Goal: Information Seeking & Learning: Learn about a topic

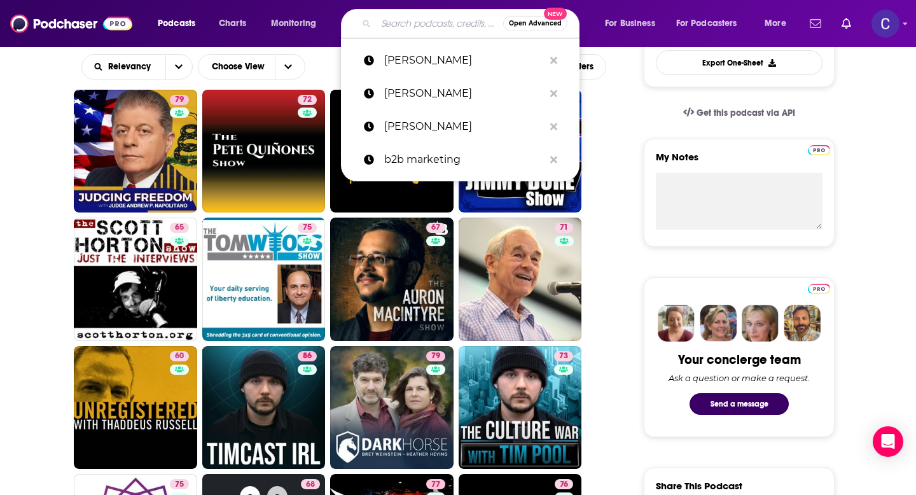
click at [422, 26] on input "Search podcasts, credits, & more..." at bounding box center [439, 23] width 127 height 20
paste input "Senior Housing Investors"
type input "Senior Housing Investors"
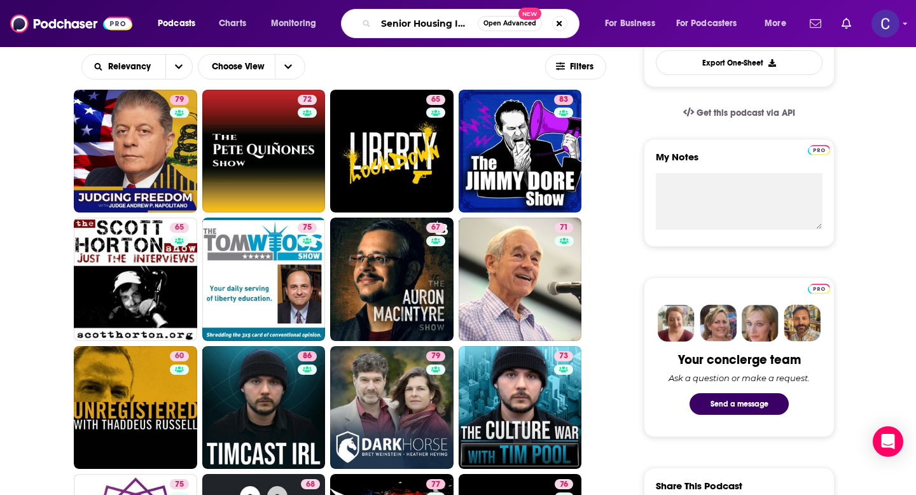
scroll to position [0, 26]
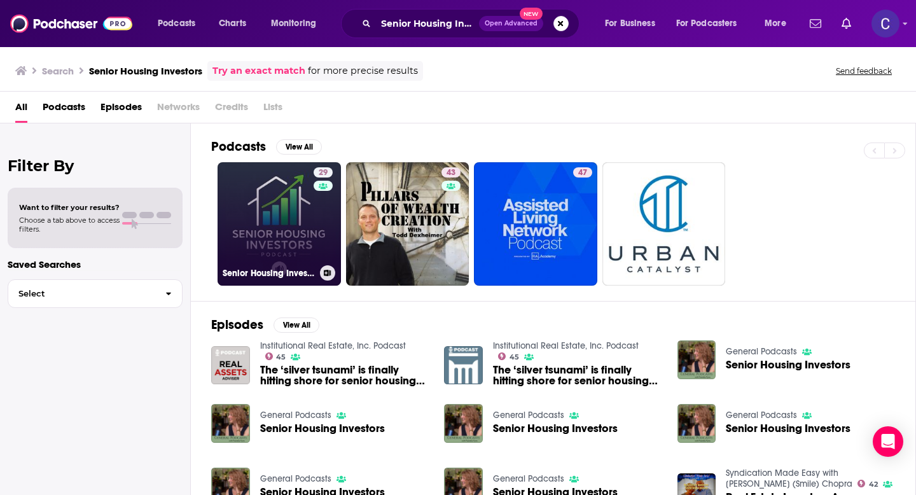
click at [314, 240] on div "29" at bounding box center [325, 216] width 22 height 98
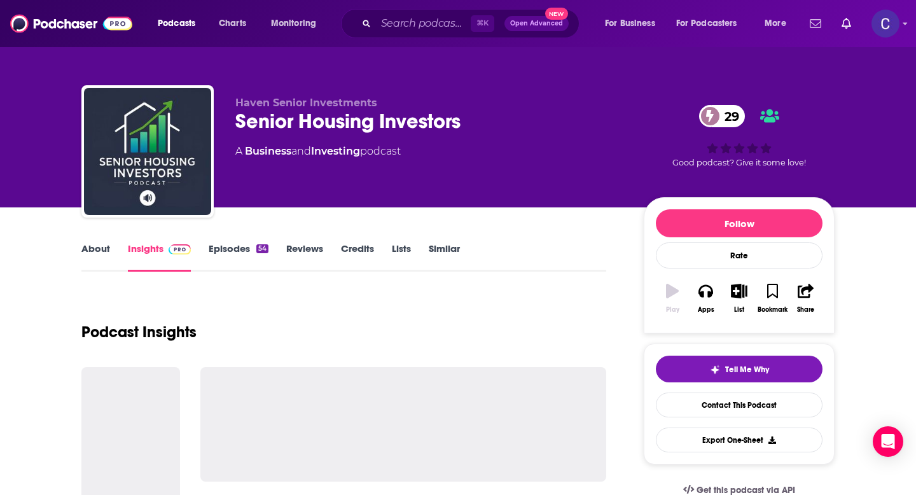
click at [103, 252] on link "About" at bounding box center [95, 256] width 29 height 29
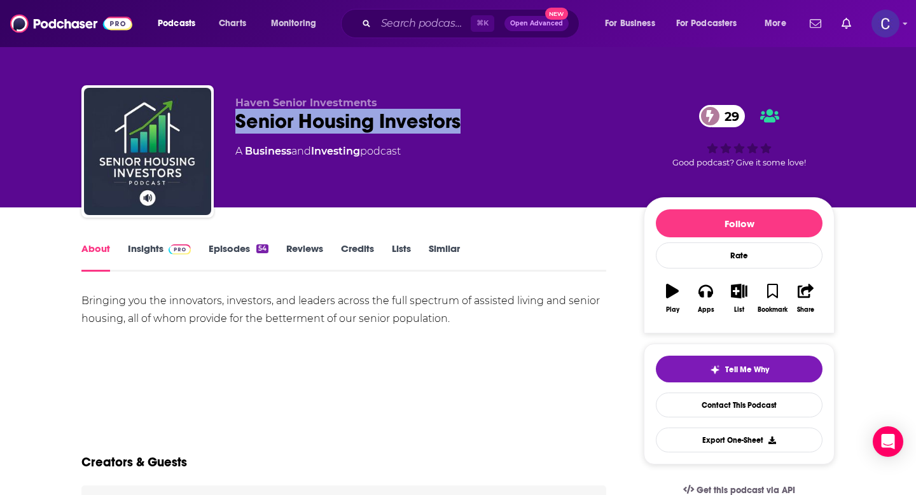
drag, startPoint x: 238, startPoint y: 114, endPoint x: 492, endPoint y: 114, distance: 253.7
click at [492, 114] on div "Senior Housing Investors 29" at bounding box center [429, 121] width 388 height 25
copy h1 "Senior Housing Investors"
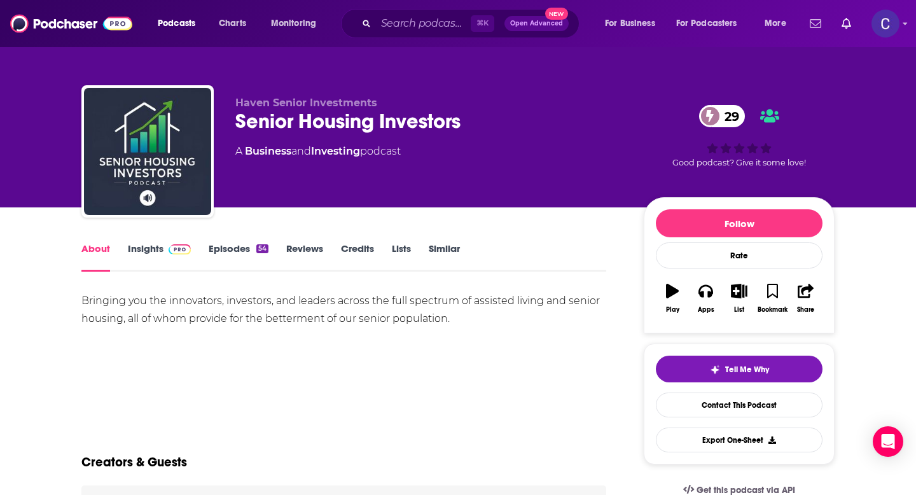
click at [227, 249] on link "Episodes 54" at bounding box center [239, 256] width 60 height 29
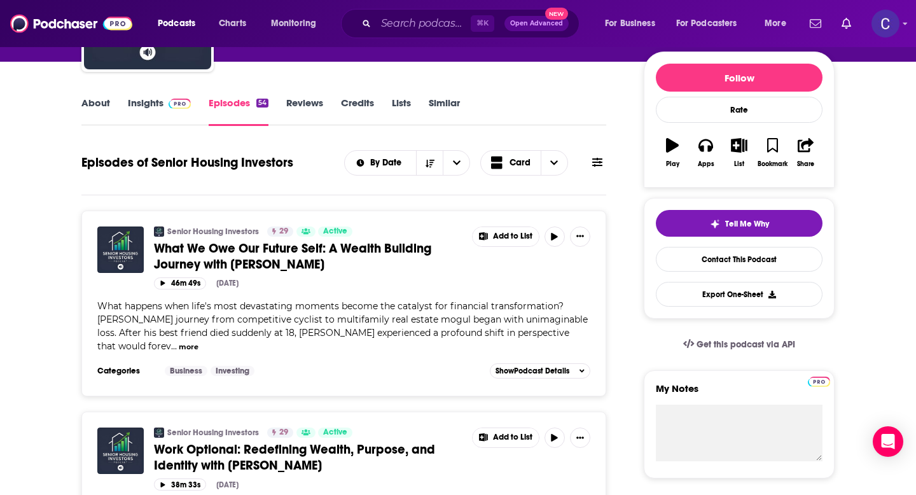
scroll to position [147, 0]
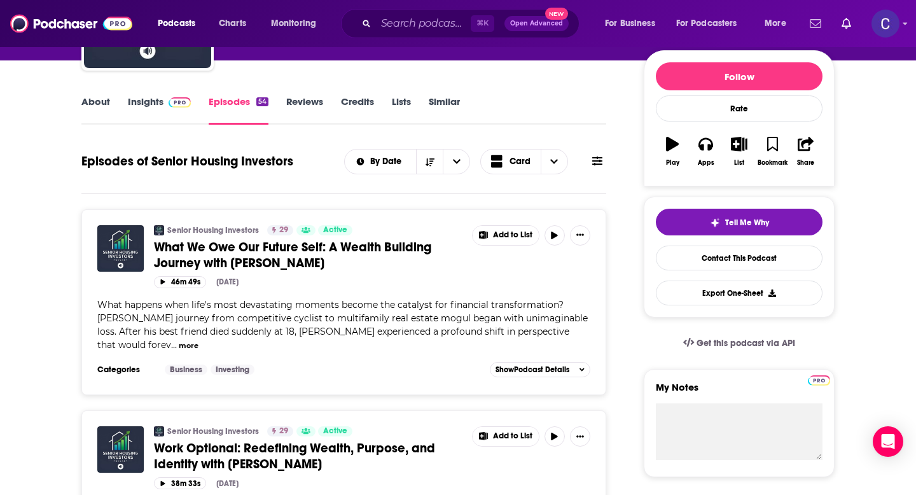
click at [155, 102] on link "Insights" at bounding box center [159, 109] width 63 height 29
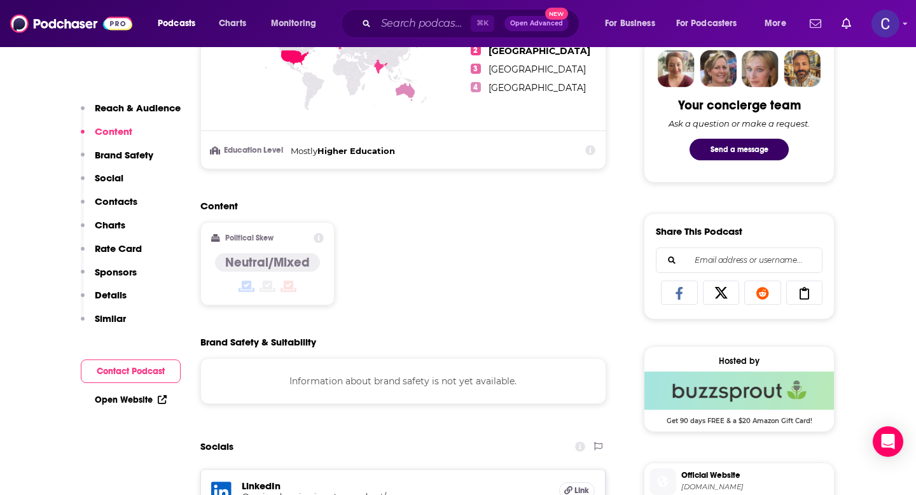
scroll to position [827, 0]
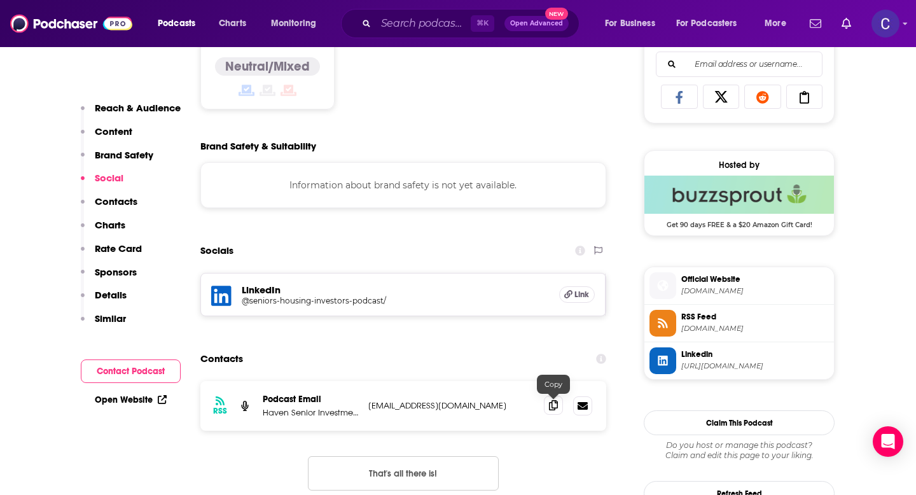
click at [553, 411] on span at bounding box center [553, 405] width 19 height 19
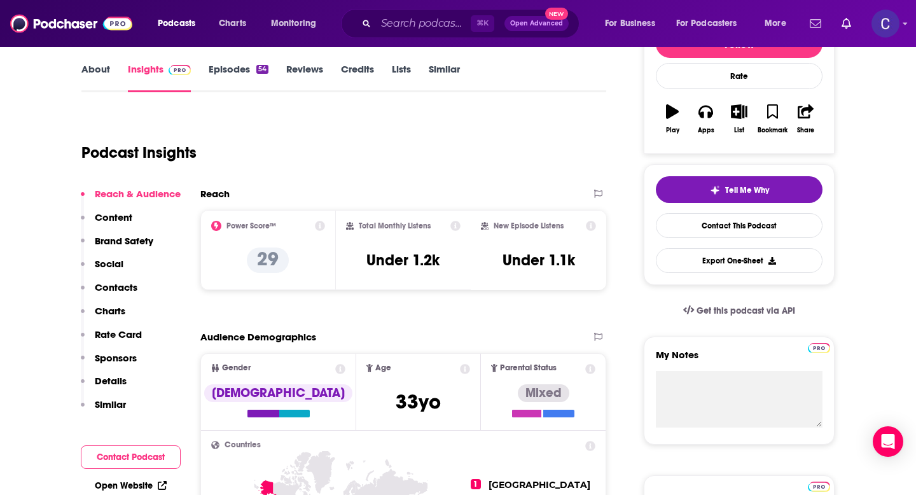
scroll to position [0, 0]
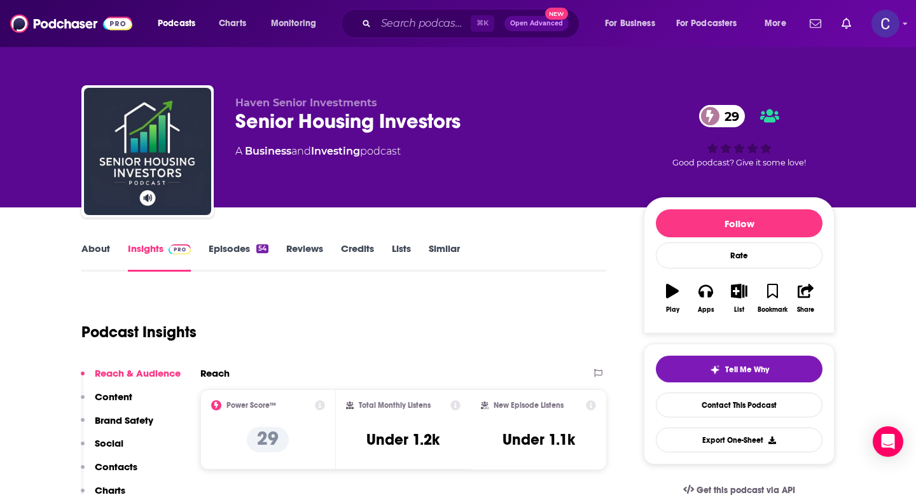
click at [100, 249] on link "About" at bounding box center [95, 256] width 29 height 29
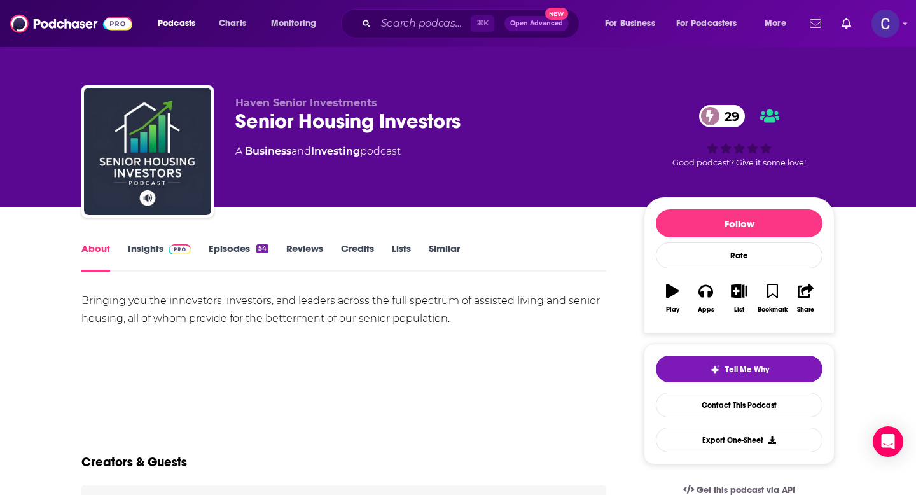
click at [254, 329] on div "Bringing you the innovators, investors, and leaders across the full spectrum of…" at bounding box center [343, 336] width 525 height 89
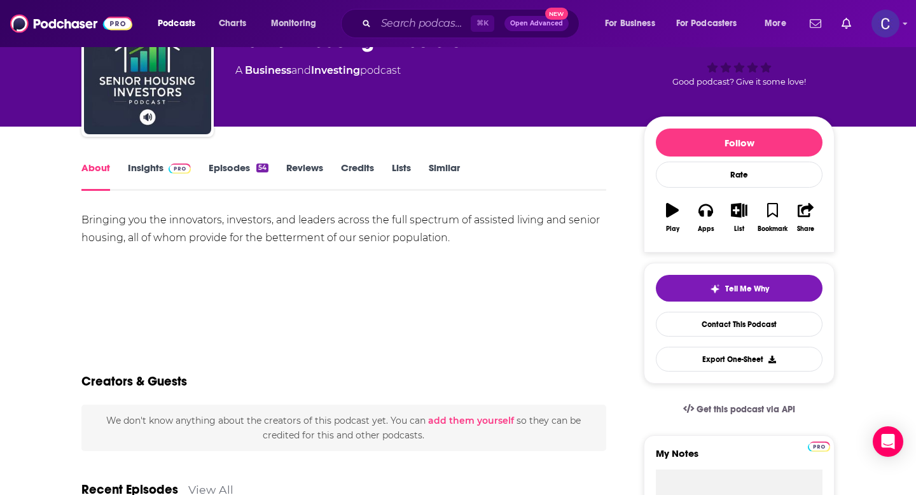
scroll to position [95, 0]
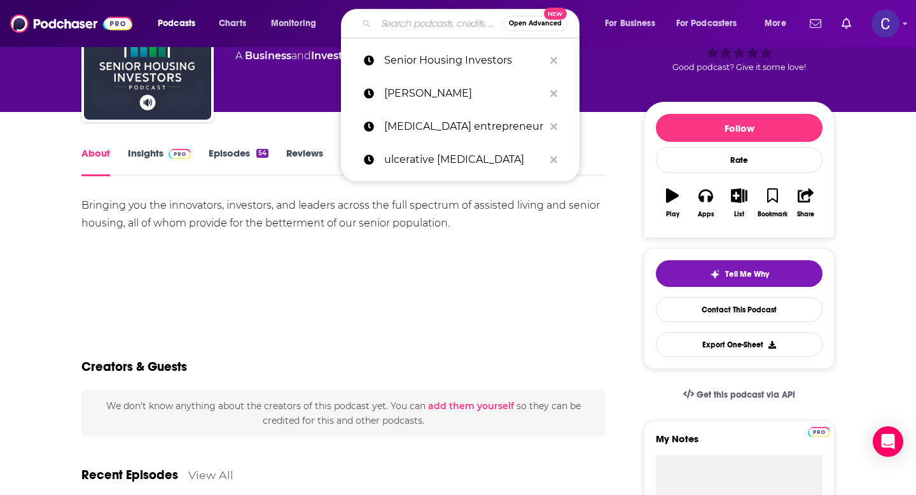
click at [425, 19] on input "Search podcasts, credits, & more..." at bounding box center [439, 23] width 127 height 20
paste input "Assisted Living Investing"
type input "Assisted Living Investing"
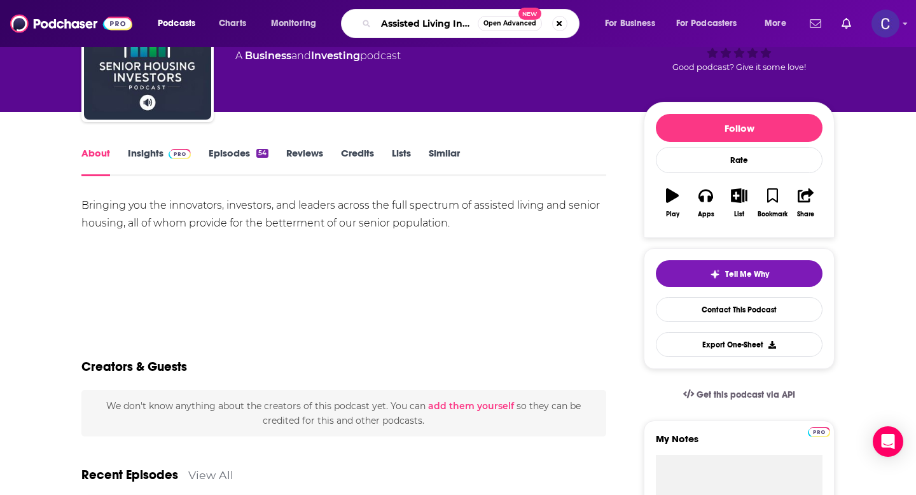
scroll to position [0, 25]
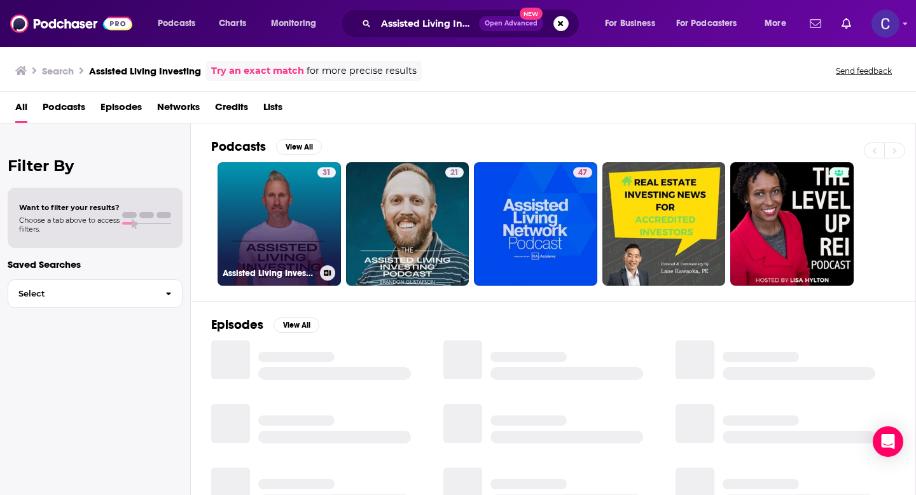
click at [278, 237] on link "31 Assisted Living Investing" at bounding box center [278, 223] width 123 height 123
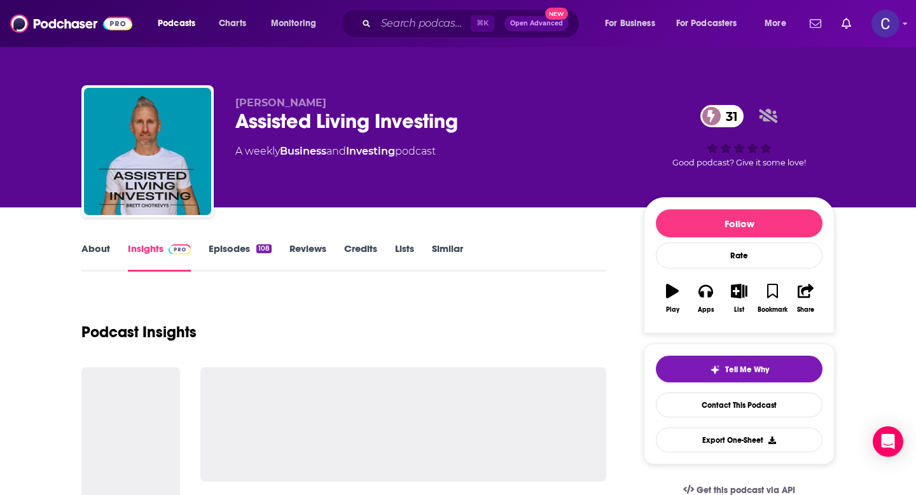
click at [224, 249] on link "Episodes 108" at bounding box center [240, 256] width 63 height 29
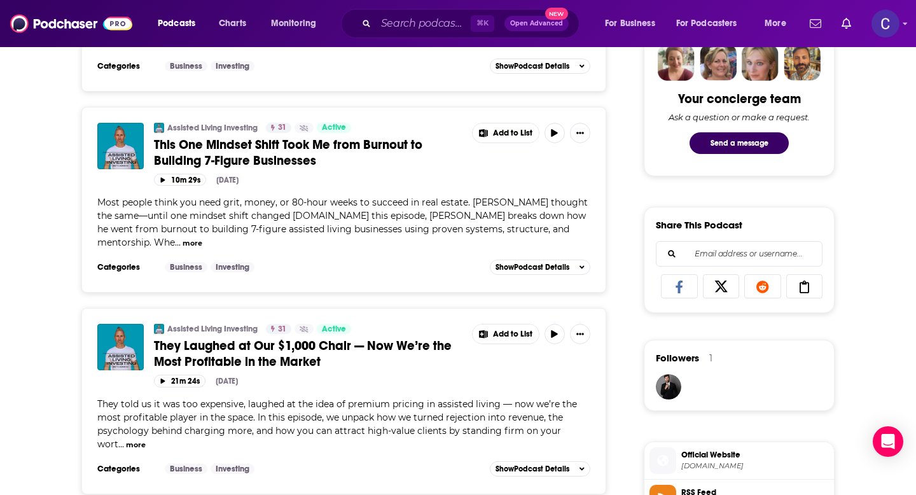
scroll to position [663, 0]
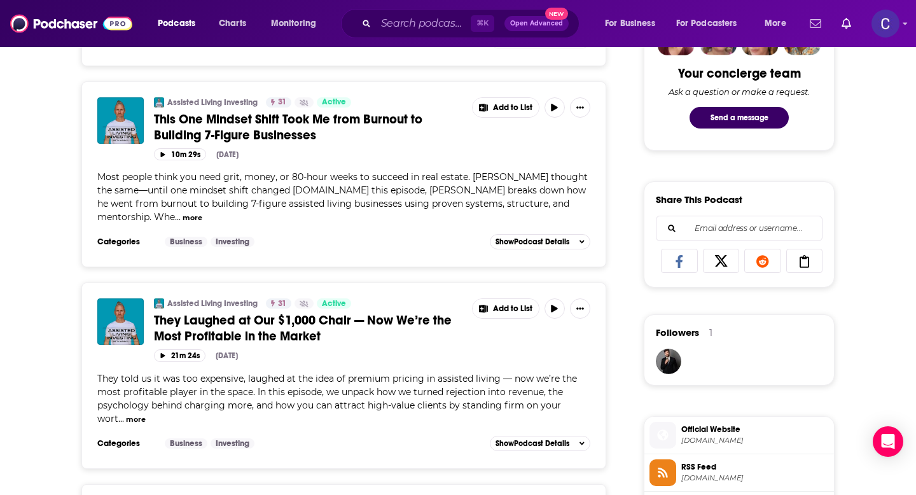
click at [403, 34] on div "⌘ K Open Advanced New" at bounding box center [460, 23] width 238 height 29
click at [420, 28] on input "Search podcasts, credits, & more..." at bounding box center [423, 23] width 95 height 20
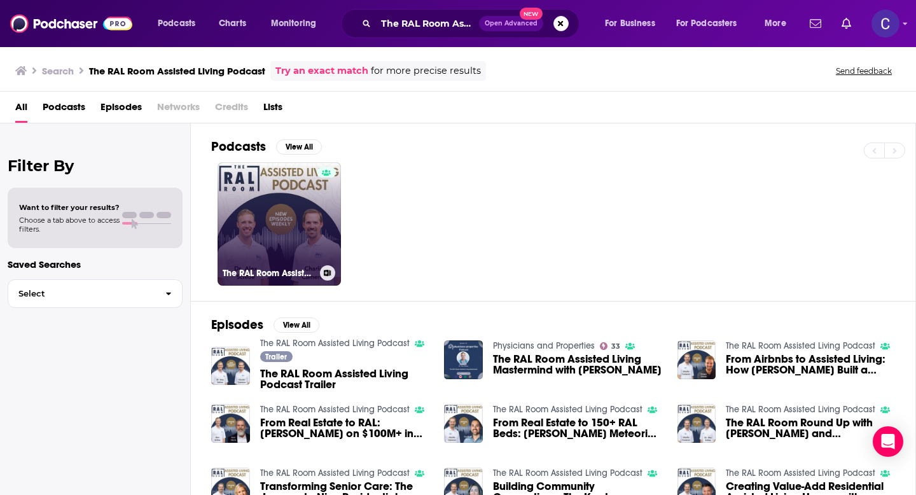
click at [279, 242] on link "The RAL Room Assisted Living Podcast" at bounding box center [278, 223] width 123 height 123
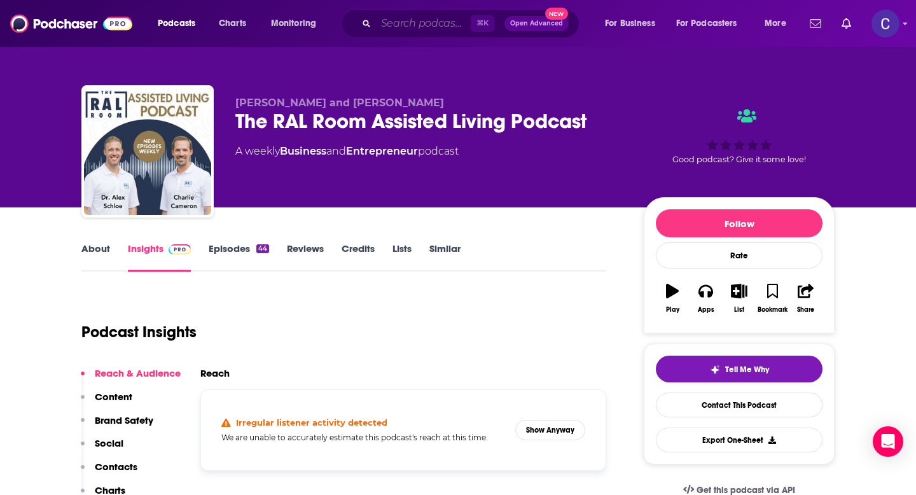
click at [439, 25] on input "Search podcasts, credits, & more..." at bounding box center [423, 23] width 95 height 20
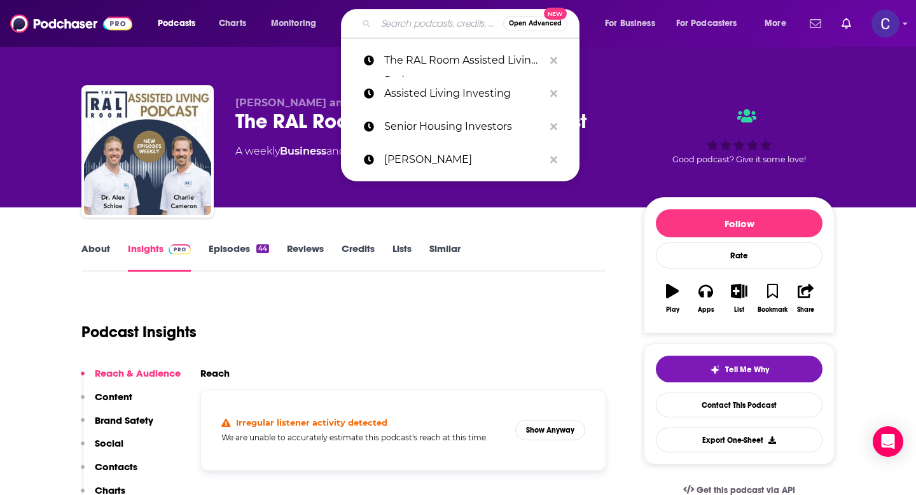
paste input "From Leads to Leases - Senior Living Marketing and Sales"
type input "From Leads to Leases - Senior Living Marketing and Sales"
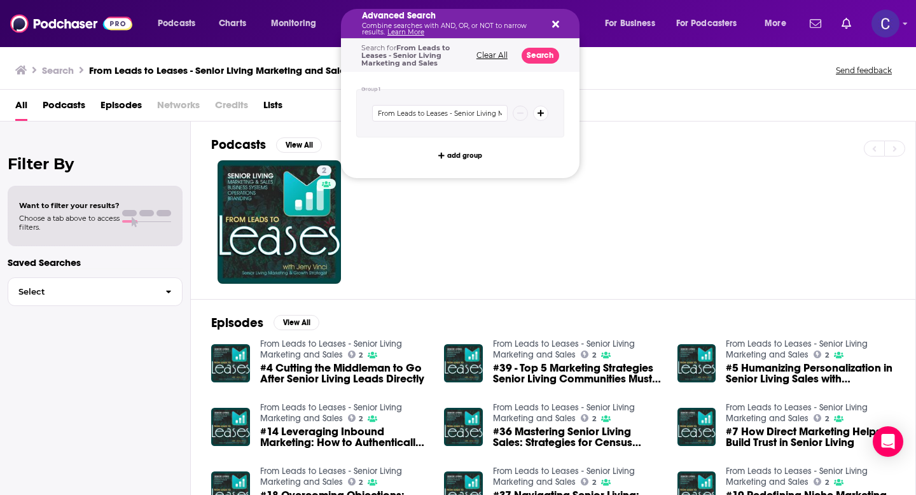
click at [552, 22] on icon "Search podcasts, credits, & more..." at bounding box center [555, 24] width 7 height 7
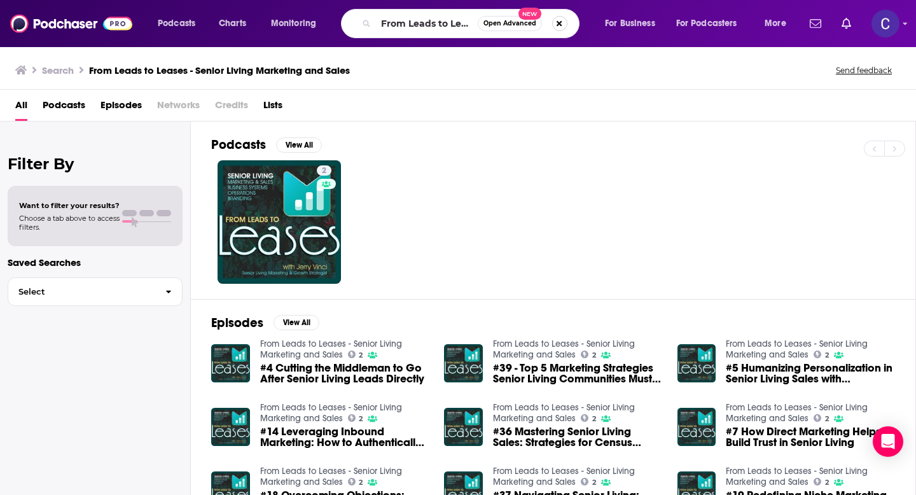
click at [558, 22] on button "Search podcasts, credits, & more..." at bounding box center [559, 23] width 15 height 15
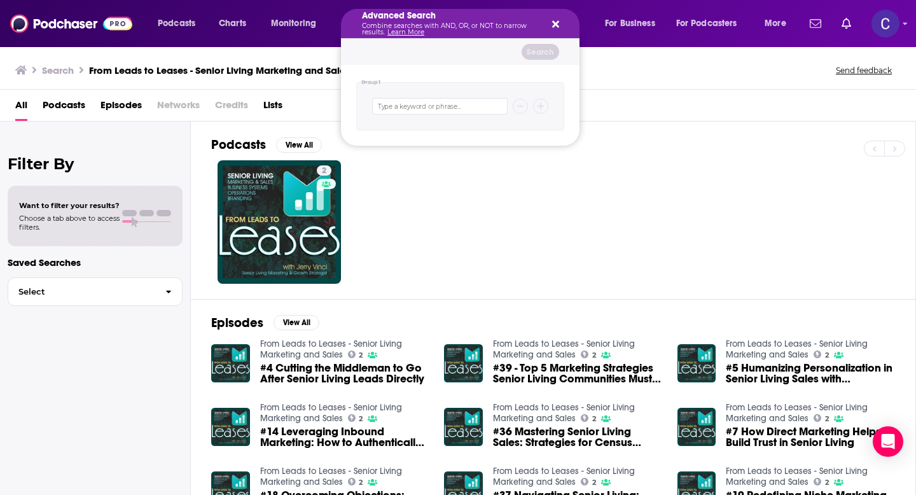
click at [554, 28] on icon "Search podcasts, credits, & more..." at bounding box center [555, 24] width 7 height 10
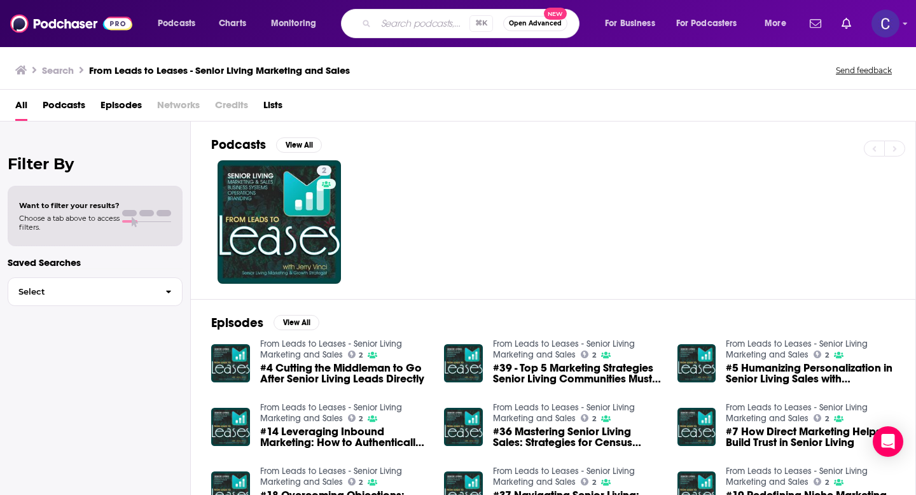
click at [409, 24] on input "Search podcasts, credits, & more..." at bounding box center [422, 23] width 93 height 20
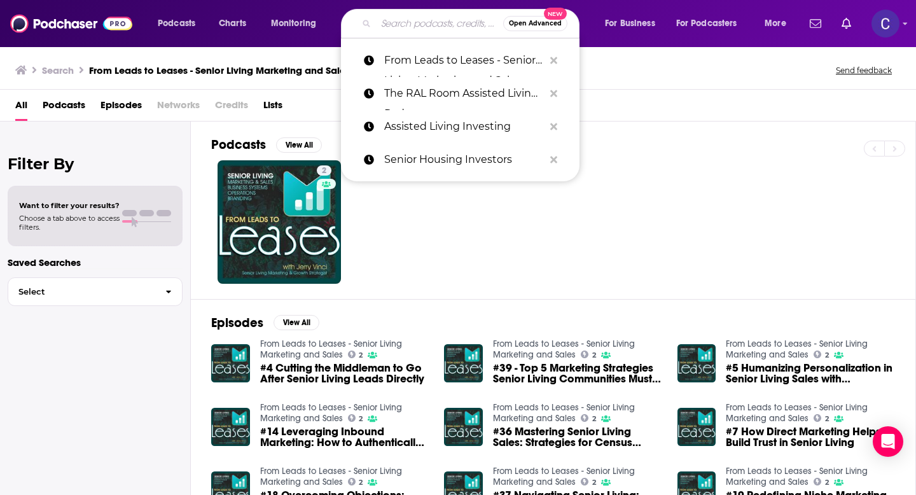
paste input "The Next Level Life"
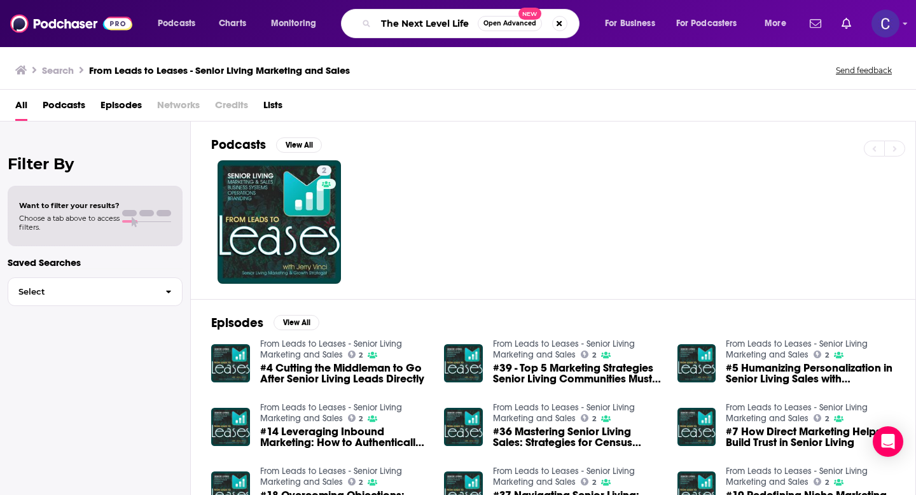
type input "The Next Level Life"
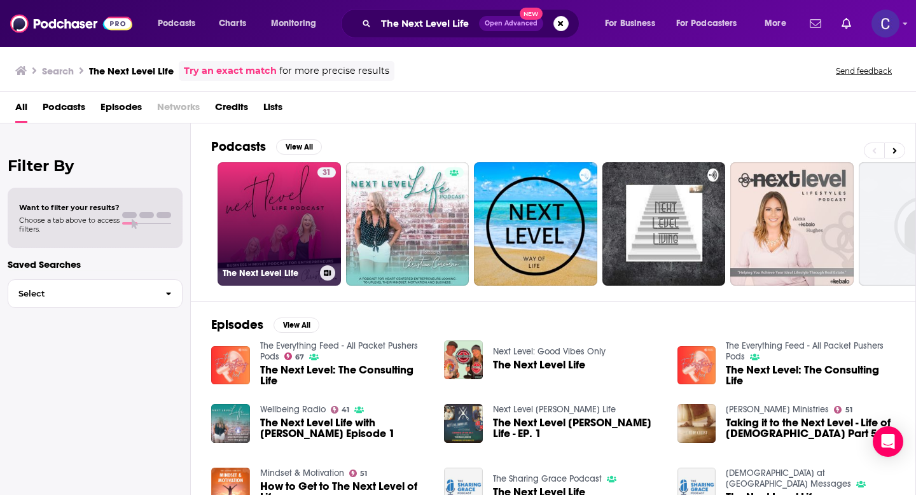
click at [299, 222] on link "31 The Next Level Life" at bounding box center [278, 223] width 123 height 123
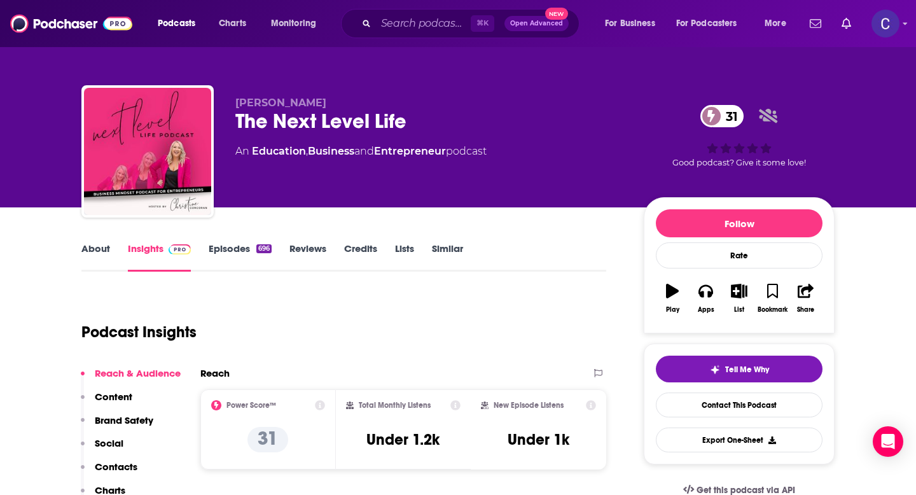
click at [234, 253] on link "Episodes 696" at bounding box center [240, 256] width 63 height 29
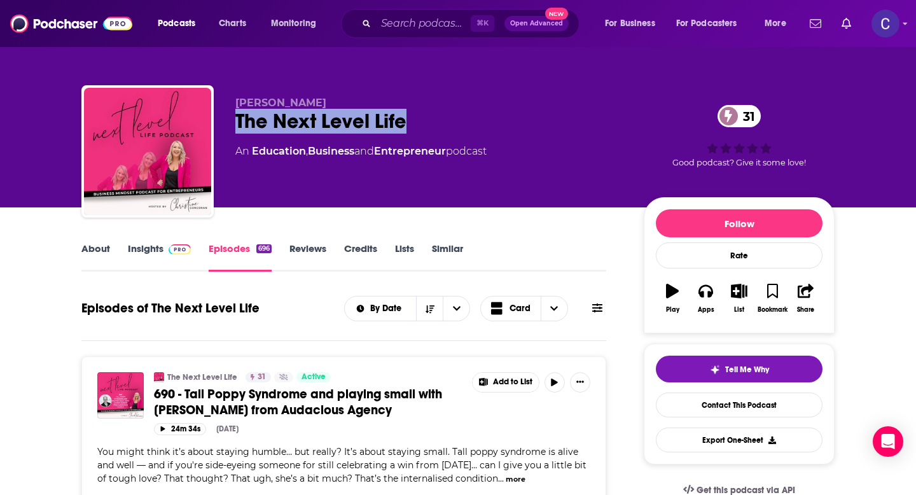
drag, startPoint x: 235, startPoint y: 123, endPoint x: 419, endPoint y: 123, distance: 183.8
click at [419, 123] on div "The Next Level Life 31" at bounding box center [429, 121] width 388 height 25
copy h2 "The Next Level Life"
drag, startPoint x: 238, startPoint y: 93, endPoint x: 405, endPoint y: 108, distance: 167.9
click at [405, 108] on div "[PERSON_NAME] The Next Level Life 31 An Education , Business and Entrepreneur p…" at bounding box center [457, 153] width 753 height 137
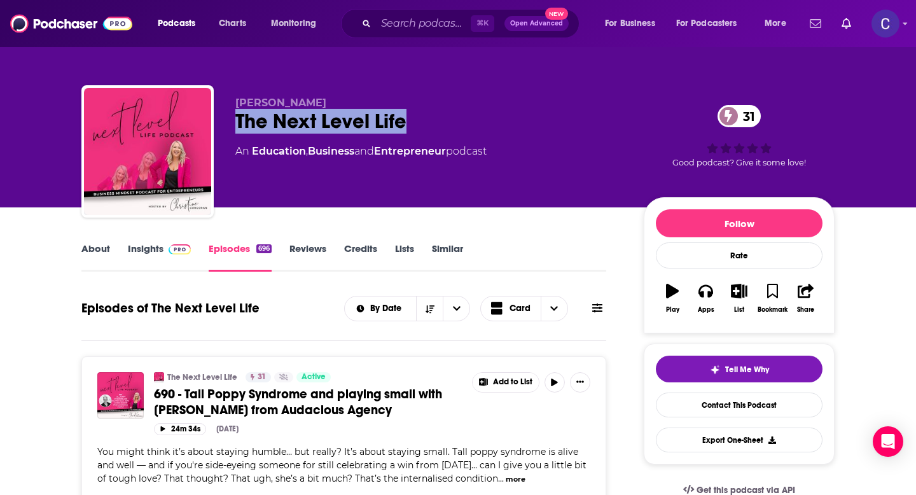
copy span "[PERSON_NAME]"
click at [149, 253] on link "Insights" at bounding box center [159, 256] width 63 height 29
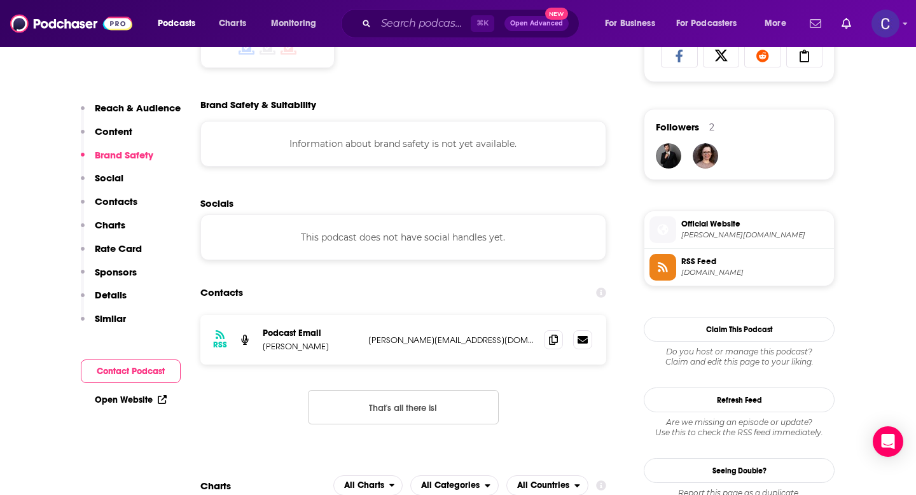
scroll to position [869, 0]
click at [551, 348] on span at bounding box center [553, 338] width 19 height 19
click at [418, 27] on input "Search podcasts, credits, & more..." at bounding box center [423, 23] width 95 height 20
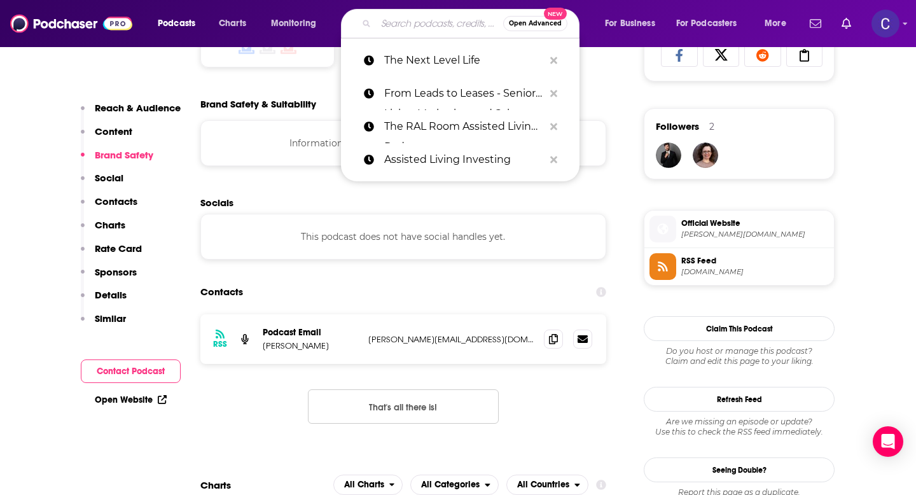
paste input "Best D Life with [PERSON_NAME]- Helping You Find the Bliss in Your Busy"
type input "Best D Life with [PERSON_NAME]- Helping You Find the Bliss in Your Busy"
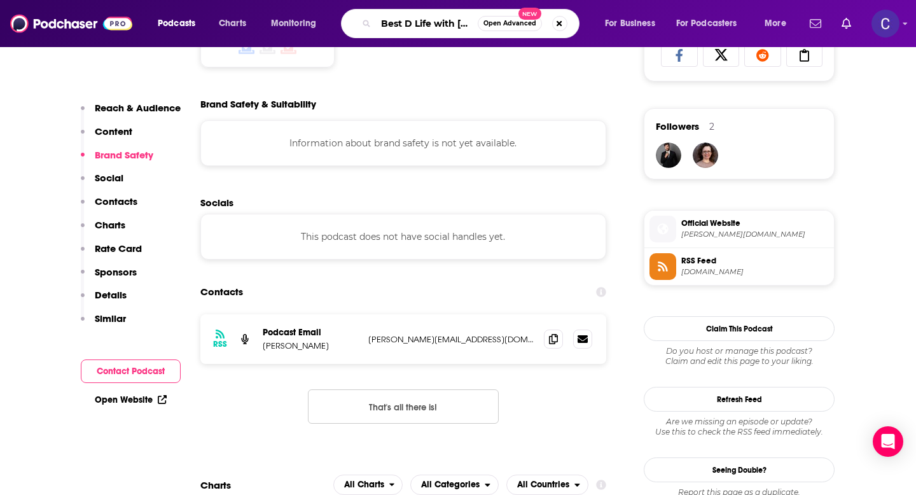
scroll to position [0, 210]
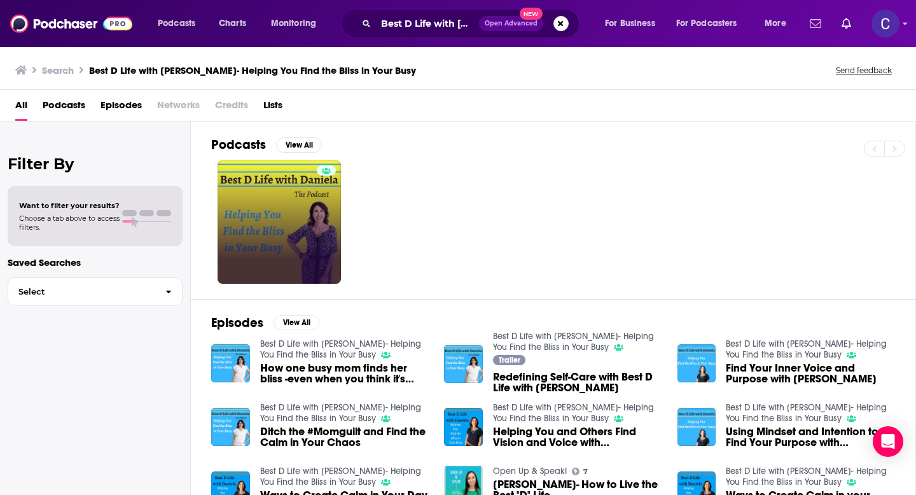
click at [286, 189] on link at bounding box center [278, 221] width 123 height 123
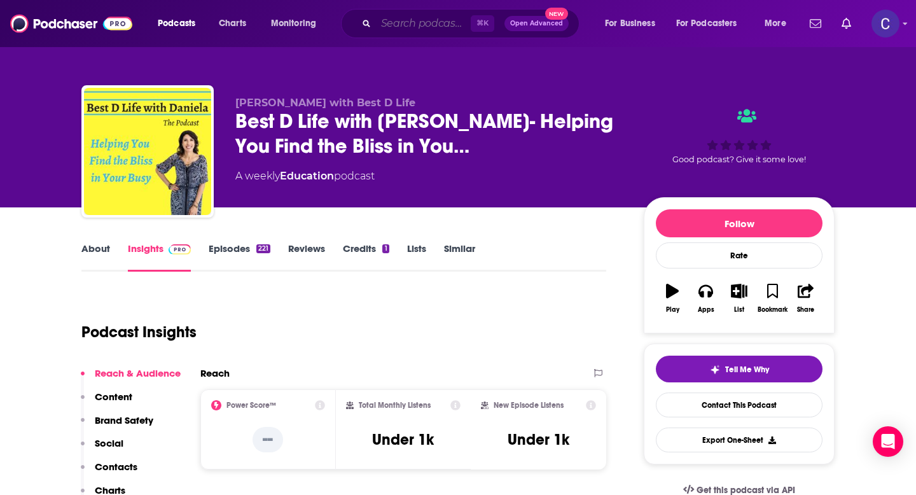
click at [425, 25] on input "Search podcasts, credits, & more..." at bounding box center [423, 23] width 95 height 20
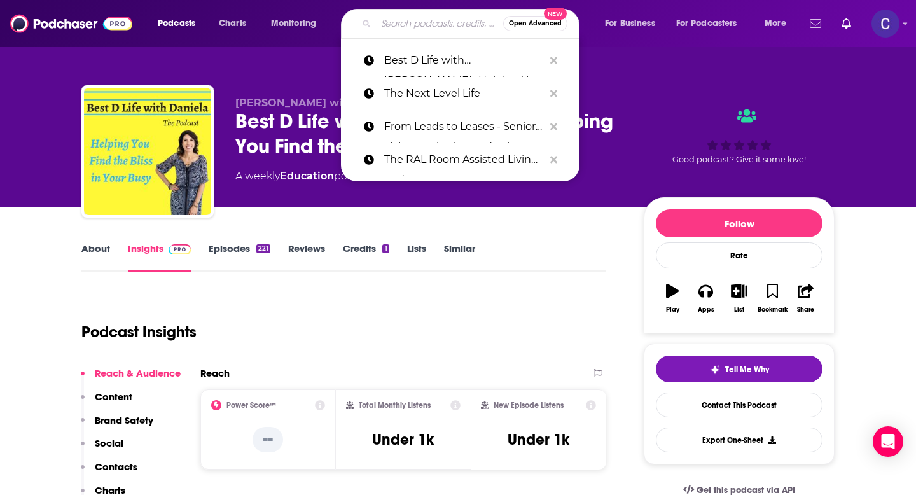
paste input "The [PERSON_NAME] Podcast About Mindset & [MEDICAL_DATA]"
type input "The [PERSON_NAME] Podcast About Mindset & [MEDICAL_DATA]"
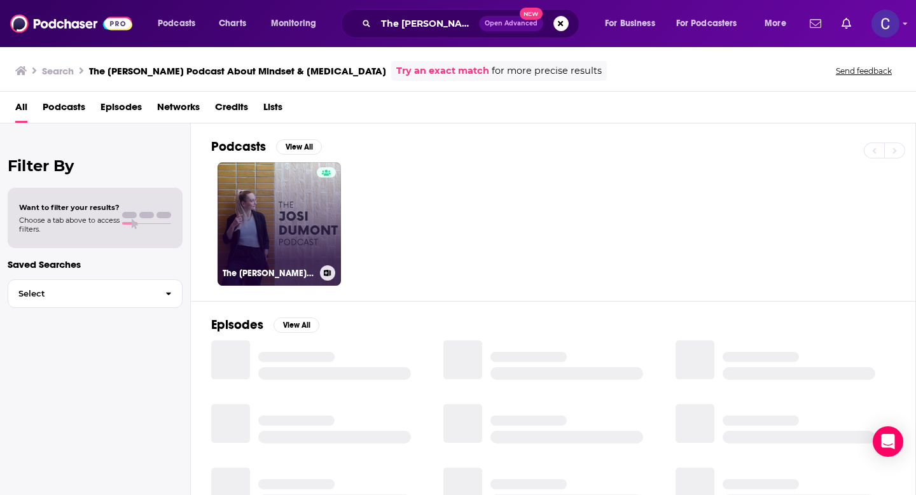
click at [312, 212] on link "The [PERSON_NAME] Podcast About Mindset & [MEDICAL_DATA]" at bounding box center [278, 223] width 123 height 123
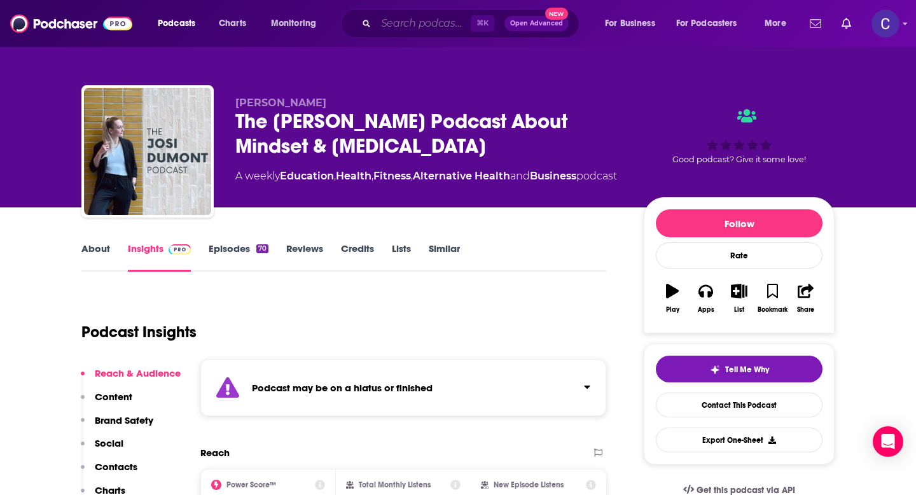
click at [440, 28] on input "Search podcasts, credits, & more..." at bounding box center [423, 23] width 95 height 20
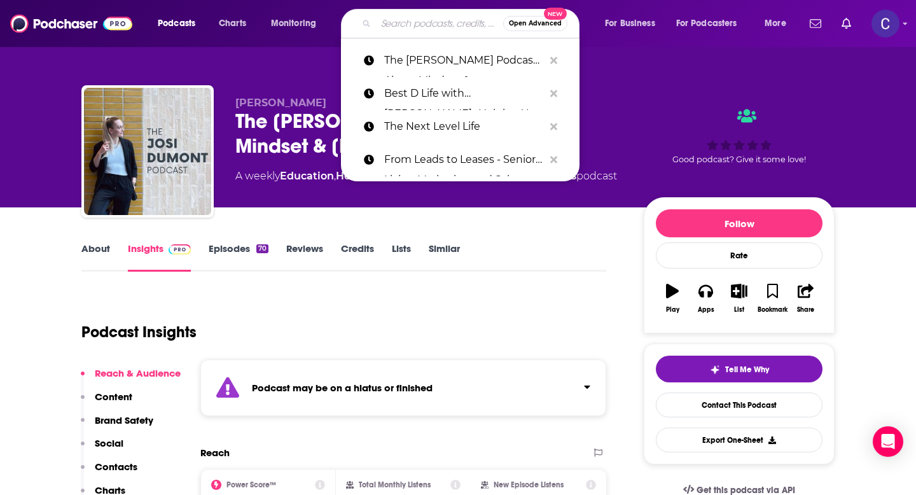
paste input "Happy Go Fabulous"
type input "Happy Go Fabulous"
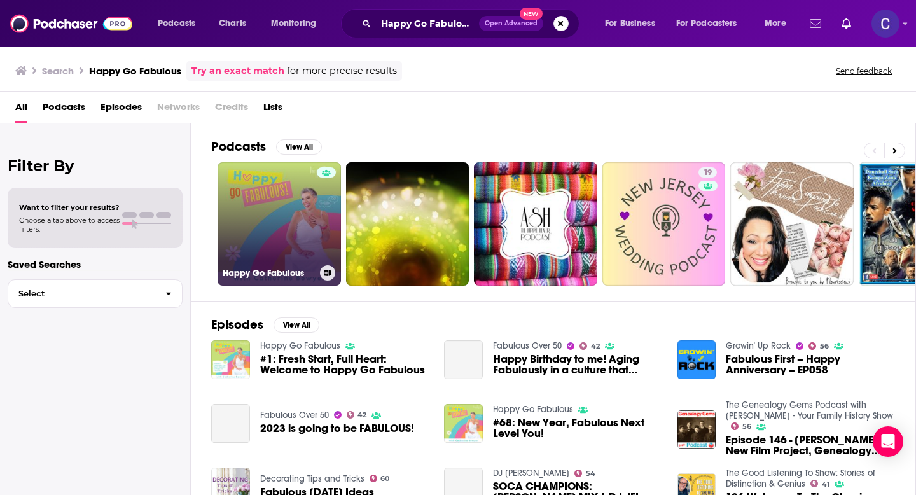
click at [255, 221] on link "Happy Go Fabulous" at bounding box center [278, 223] width 123 height 123
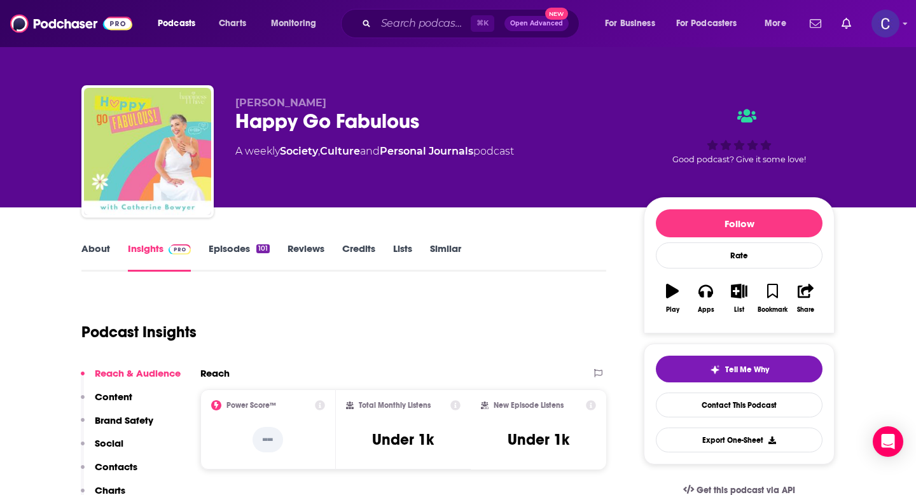
drag, startPoint x: 235, startPoint y: 102, endPoint x: 438, endPoint y: 102, distance: 203.5
click at [438, 102] on div "[PERSON_NAME] Happy Go Fabulous A weekly Society , Culture and Personal Journal…" at bounding box center [457, 153] width 753 height 137
copy span "[PERSON_NAME]"
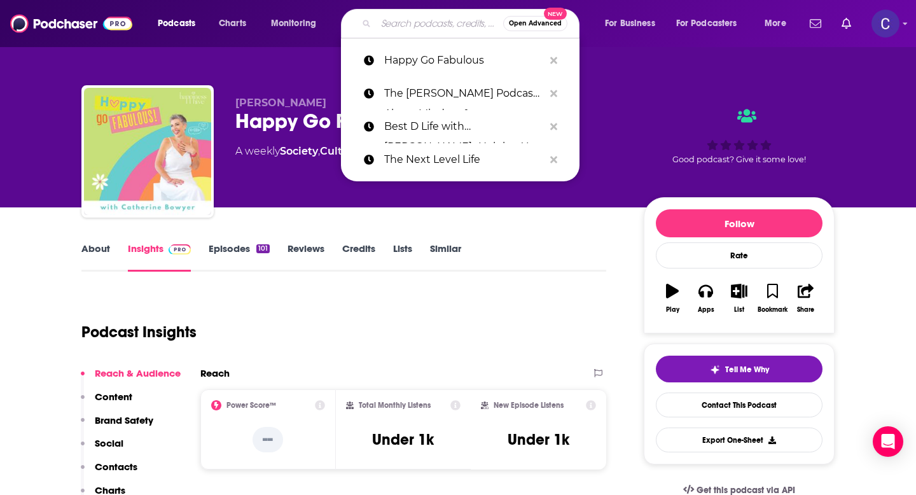
click at [410, 17] on input "Search podcasts, credits, & more..." at bounding box center [439, 23] width 127 height 20
paste input "[PERSON_NAME]"
type input "[PERSON_NAME]"
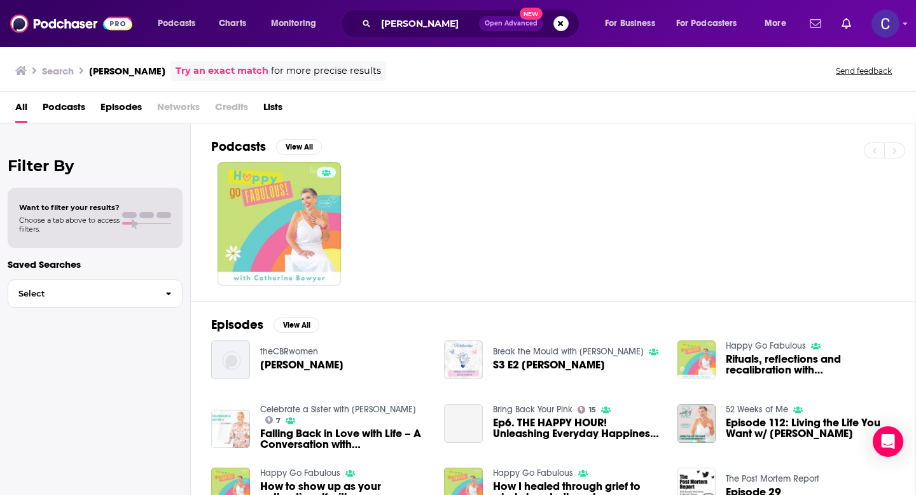
scroll to position [59, 0]
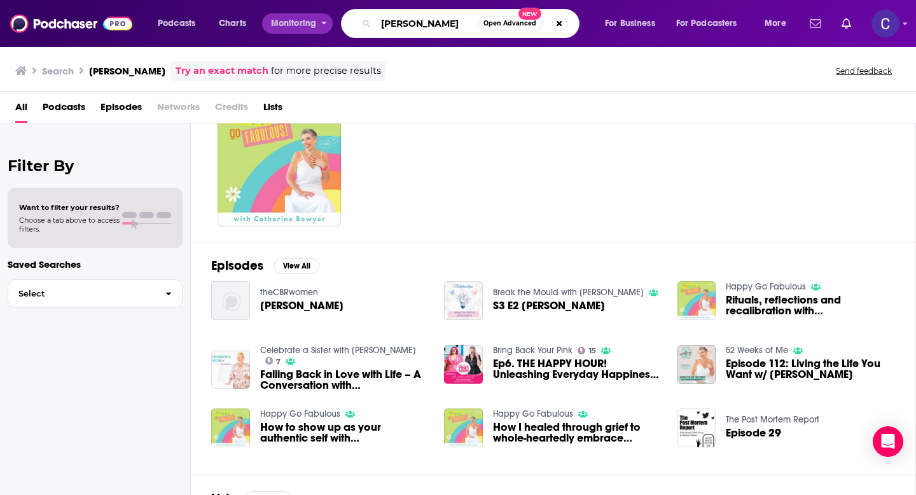
drag, startPoint x: 465, startPoint y: 23, endPoint x: 314, endPoint y: 23, distance: 151.3
click at [314, 23] on div "Podcasts Charts Monitoring [PERSON_NAME] Open Advanced New For Business For Pod…" at bounding box center [473, 23] width 649 height 29
paste input "[MEDICAL_DATA] for Smart Ass Women with [PERSON_NAME]"
type input "[MEDICAL_DATA] for Smart Ass Women with [PERSON_NAME]"
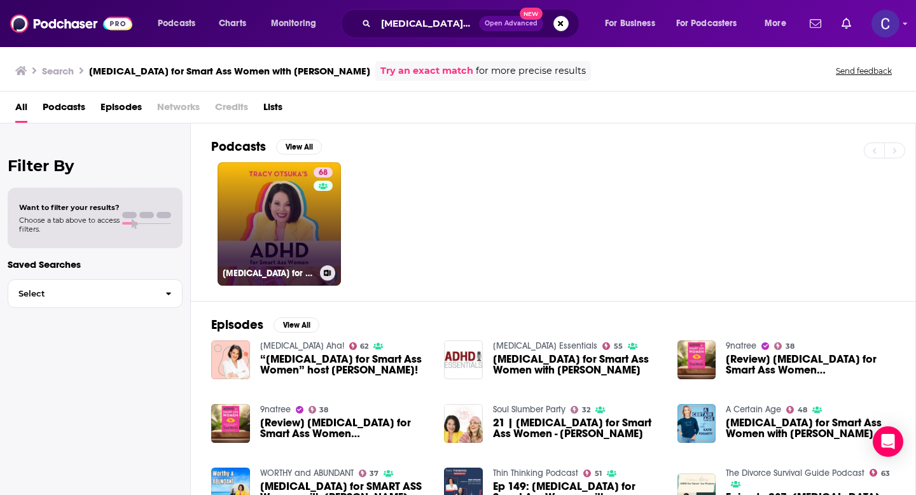
click at [284, 214] on link "68 [MEDICAL_DATA] for Smart Ass Women with [PERSON_NAME]" at bounding box center [278, 223] width 123 height 123
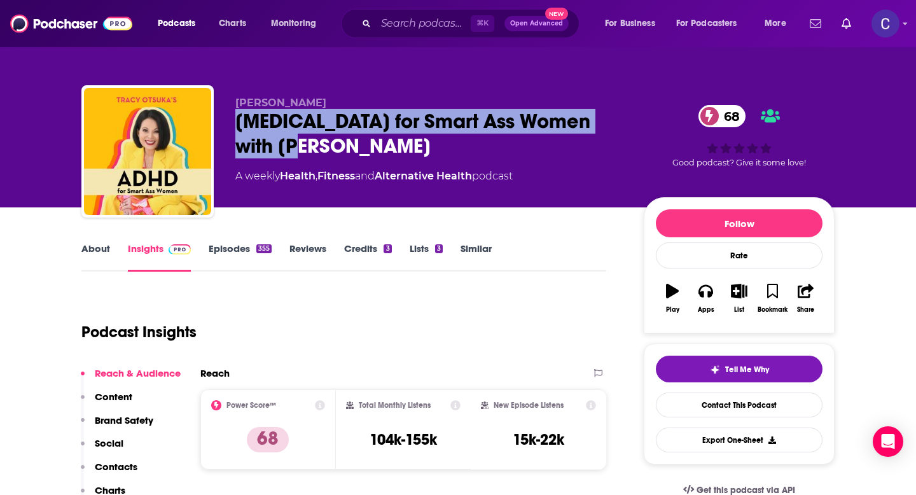
drag, startPoint x: 237, startPoint y: 120, endPoint x: 352, endPoint y: 156, distance: 120.3
click at [352, 156] on div "[MEDICAL_DATA] for Smart Ass Women with [PERSON_NAME] 68" at bounding box center [429, 134] width 388 height 50
copy h2 "[MEDICAL_DATA] for Smart Ass Women with [PERSON_NAME]"
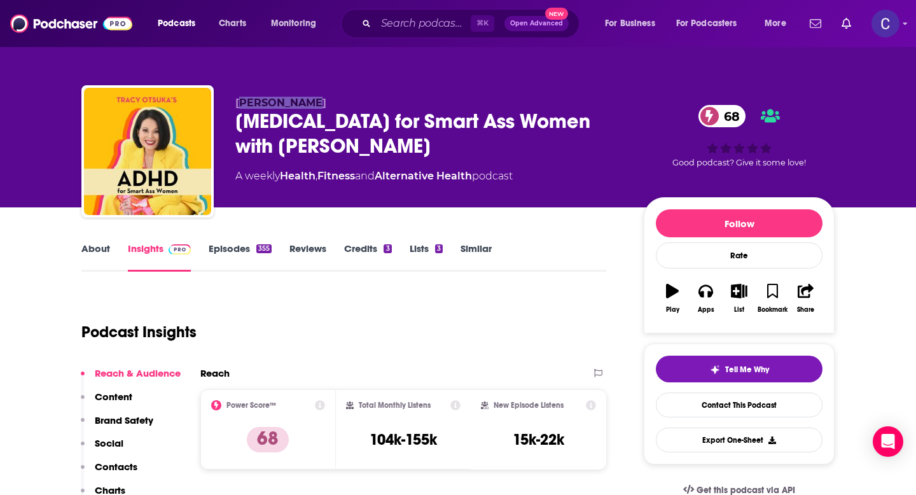
drag, startPoint x: 244, startPoint y: 101, endPoint x: 318, endPoint y: 101, distance: 74.4
click at [318, 101] on p "[PERSON_NAME]" at bounding box center [429, 103] width 388 height 12
drag, startPoint x: 226, startPoint y: 108, endPoint x: 342, endPoint y: 108, distance: 115.7
click at [342, 108] on div "[PERSON_NAME] [MEDICAL_DATA] for Smart Ass Women with [PERSON_NAME] 68 A weekly…" at bounding box center [457, 153] width 753 height 137
copy span "[PERSON_NAME]"
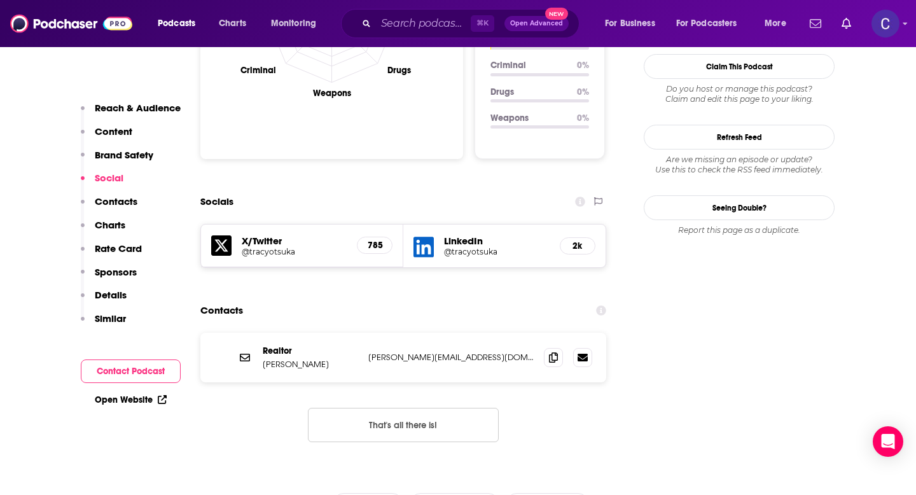
scroll to position [1326, 0]
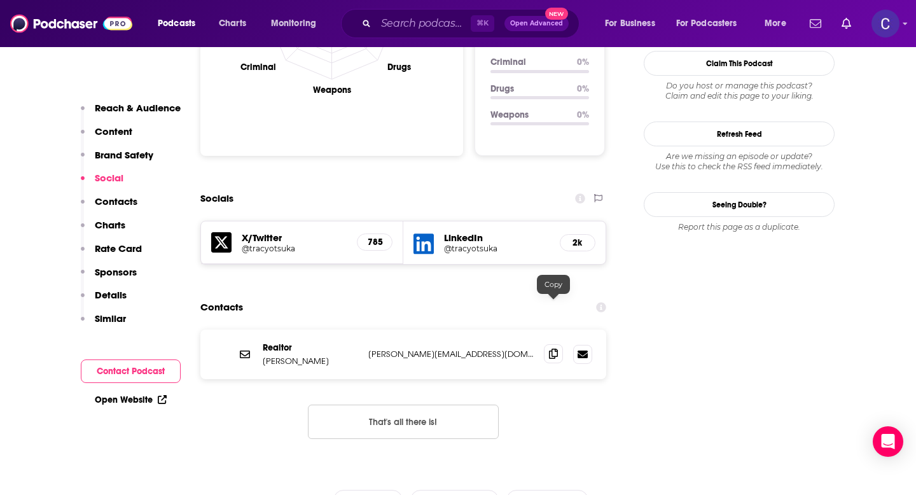
click at [553, 348] on icon at bounding box center [553, 353] width 9 height 10
click at [417, 34] on div "⌘ K Open Advanced New" at bounding box center [460, 23] width 238 height 29
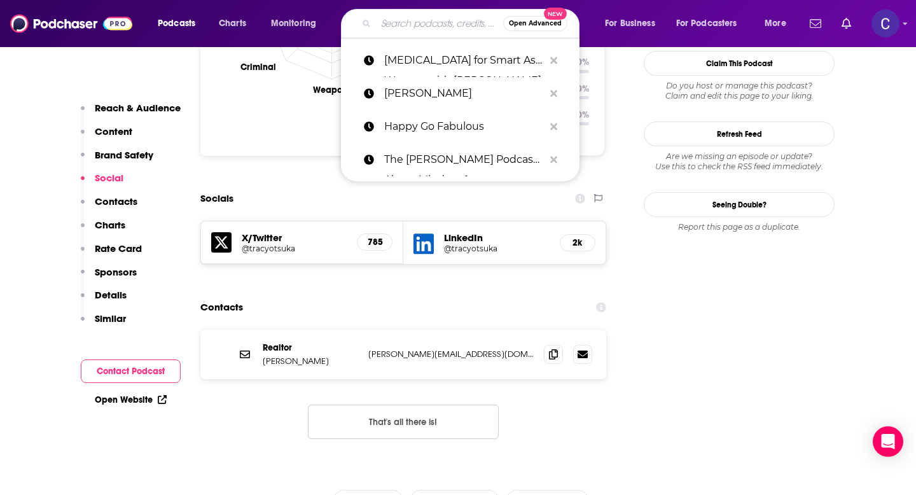
click at [435, 29] on input "Search podcasts, credits, & more..." at bounding box center [439, 23] width 127 height 20
paste input "The IMAGE Wellness Project"
type input "The IMAGE Wellness Project"
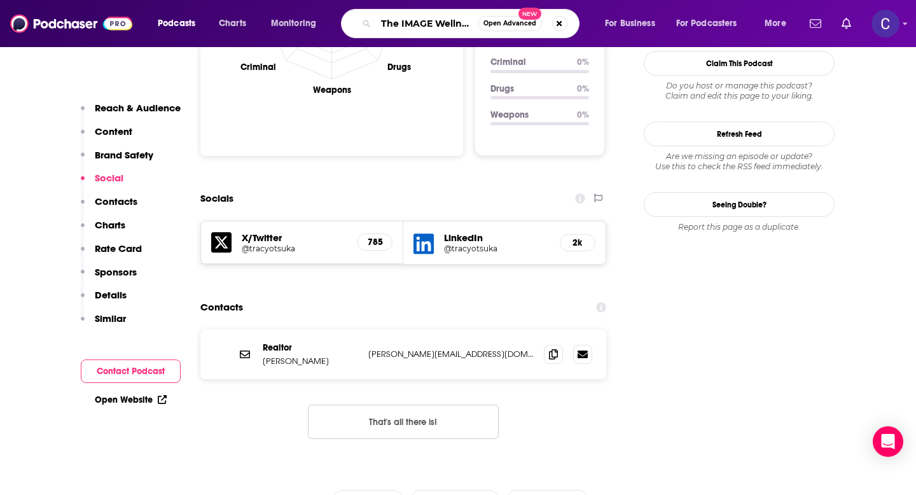
scroll to position [0, 41]
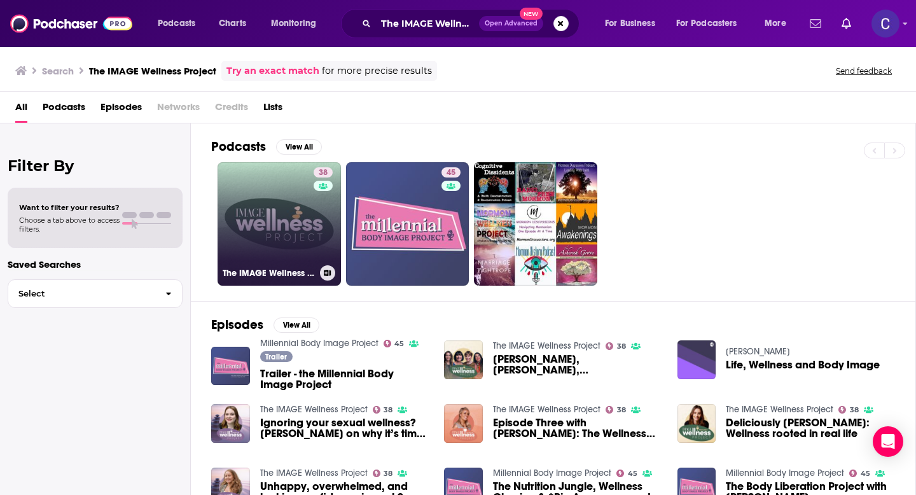
click at [293, 225] on link "38 The IMAGE Wellness Project" at bounding box center [278, 223] width 123 height 123
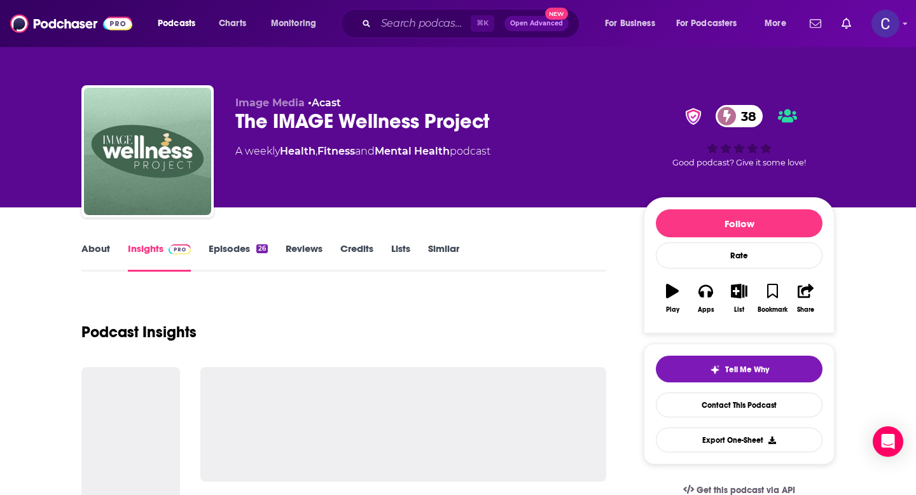
click at [102, 263] on link "About" at bounding box center [95, 256] width 29 height 29
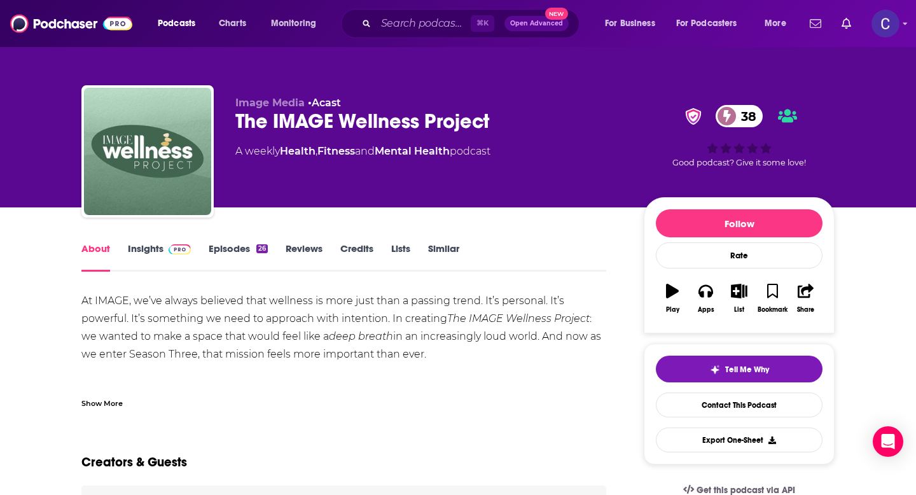
click at [102, 403] on div "Show More" at bounding box center [101, 402] width 41 height 12
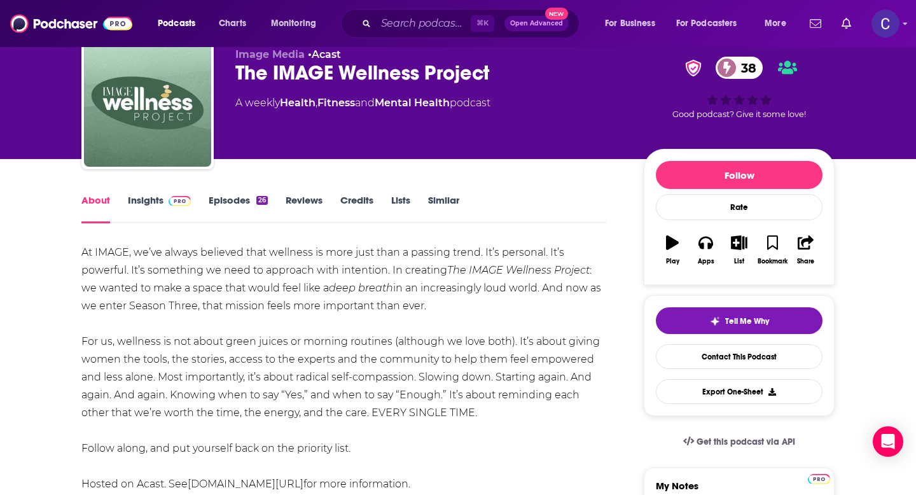
scroll to position [4, 0]
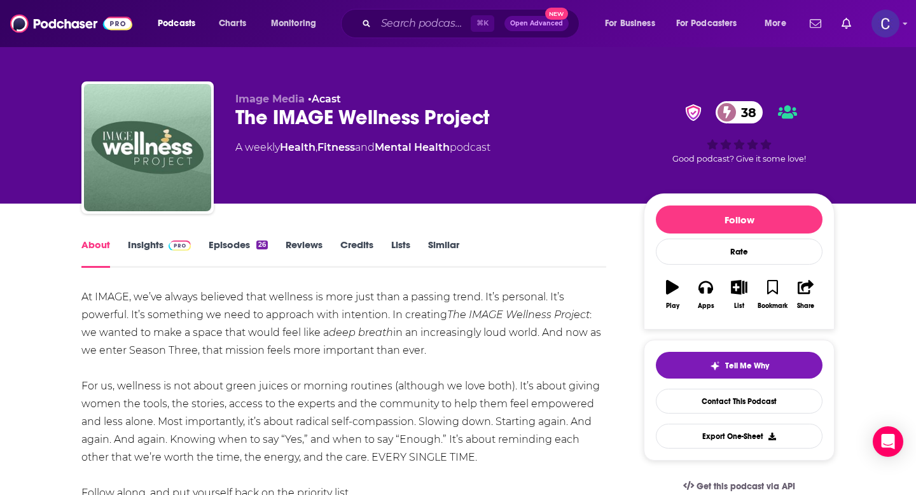
click at [156, 243] on link "Insights" at bounding box center [159, 252] width 63 height 29
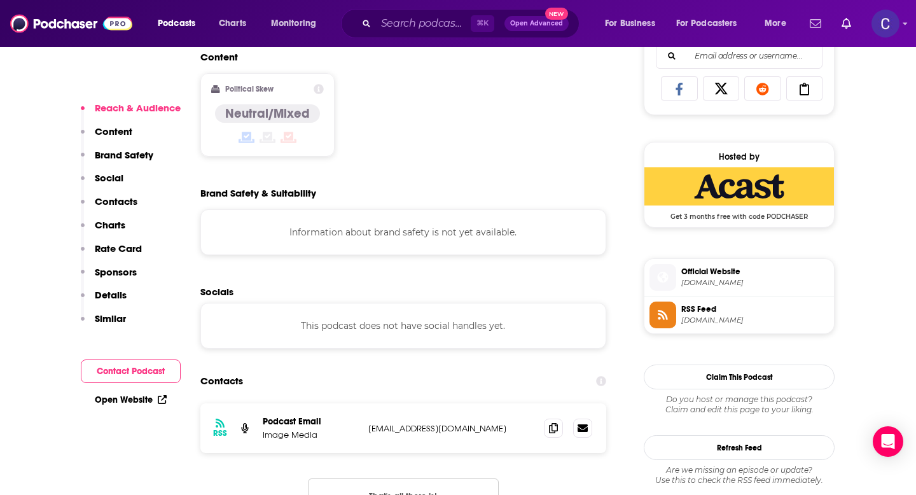
scroll to position [989, 0]
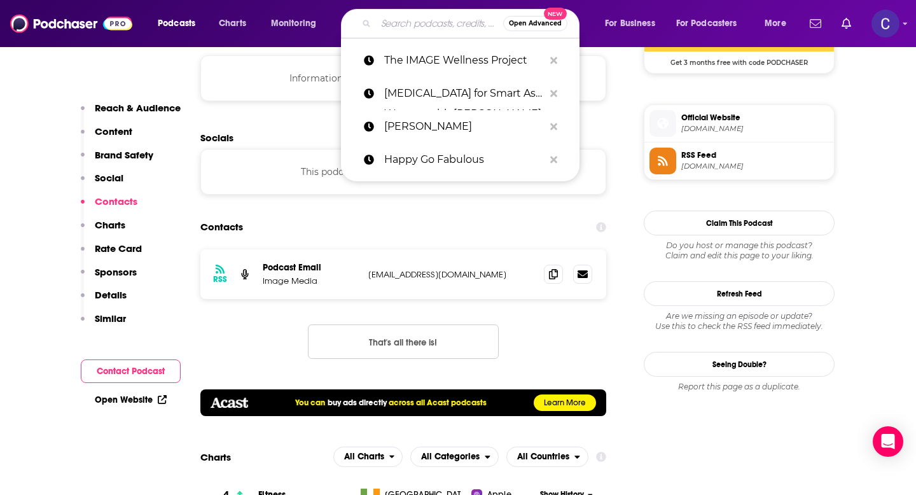
click at [436, 32] on input "Search podcasts, credits, & more..." at bounding box center [439, 23] width 127 height 20
paste input "Midlife Purpose Project"
type input "Midlife Purpose Project"
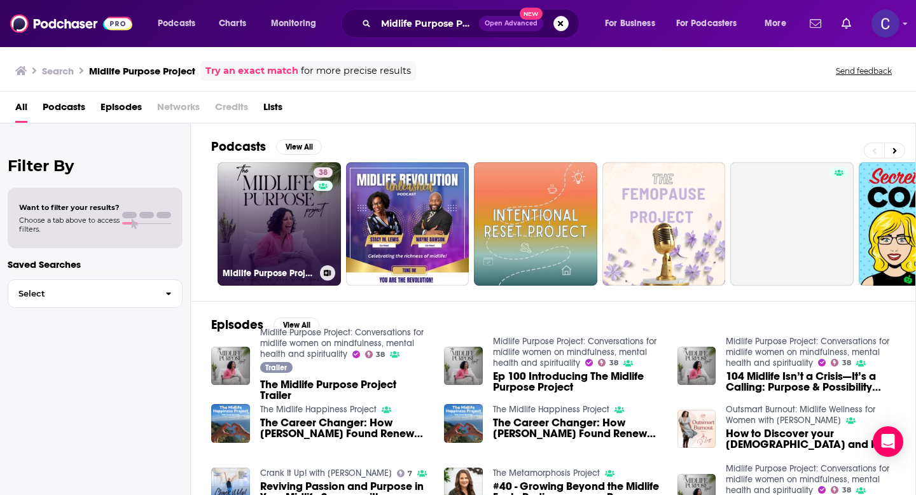
click at [323, 214] on div "38" at bounding box center [325, 216] width 22 height 98
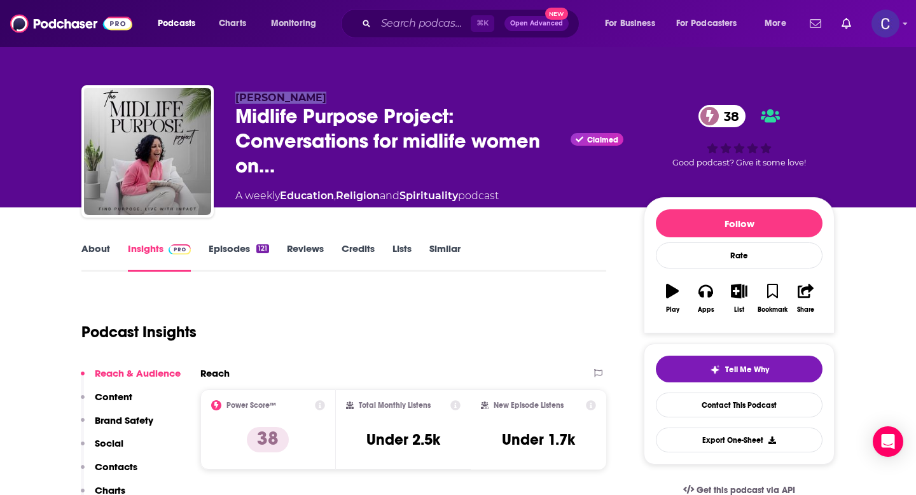
drag, startPoint x: 238, startPoint y: 92, endPoint x: 375, endPoint y: 92, distance: 137.4
click at [375, 92] on p "[PERSON_NAME]" at bounding box center [429, 98] width 388 height 12
copy span "[PERSON_NAME]"
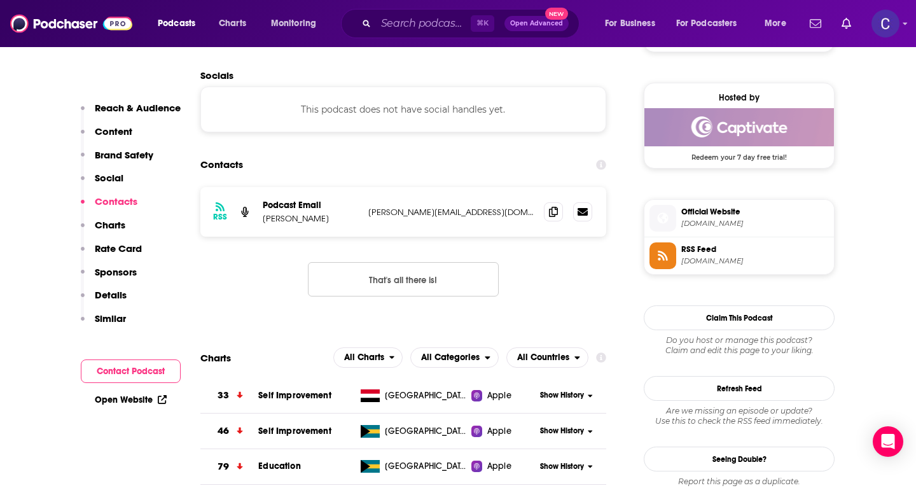
scroll to position [1002, 0]
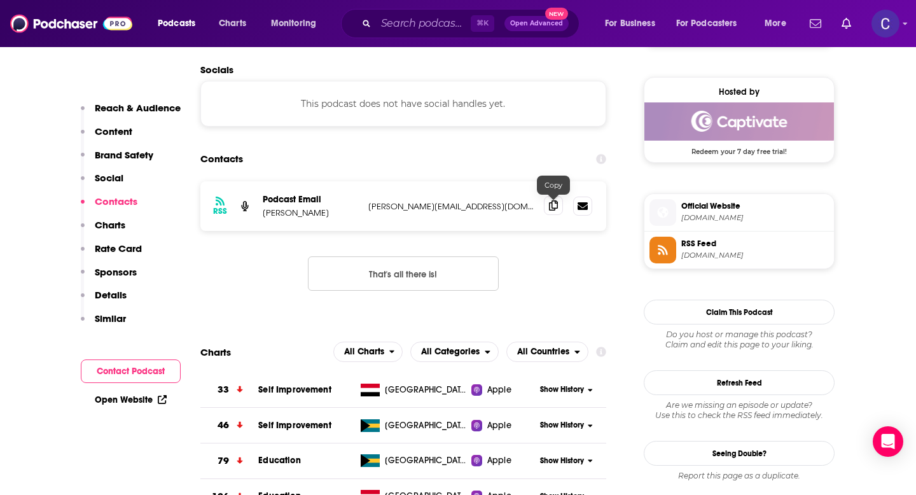
click at [553, 210] on icon at bounding box center [553, 205] width 9 height 10
click at [433, 24] on input "Search podcasts, credits, & more..." at bounding box center [423, 23] width 95 height 20
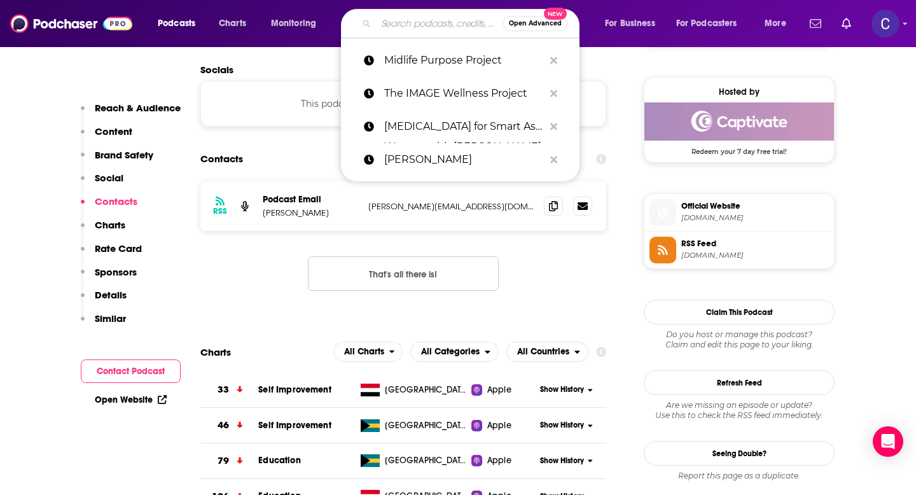
paste input "BOSS Business of Surgery Series"
type input "BOSS Business of Surgery Series"
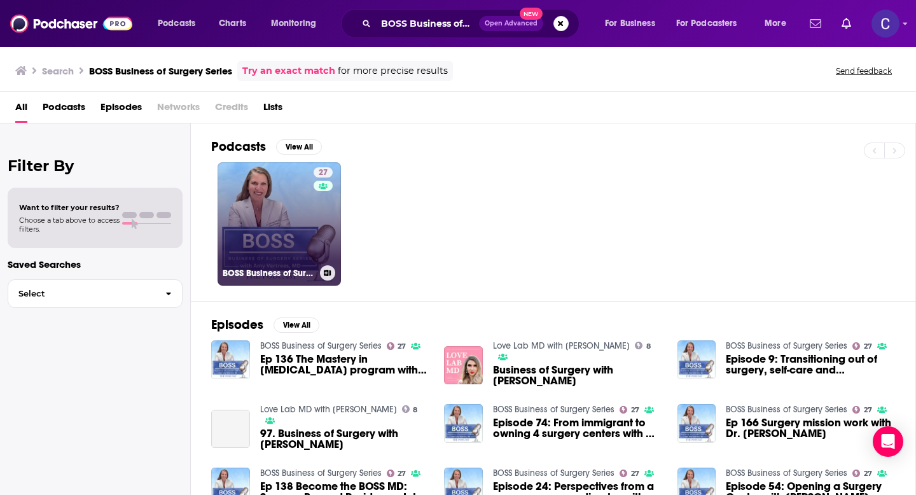
click at [314, 223] on div "27" at bounding box center [325, 216] width 22 height 98
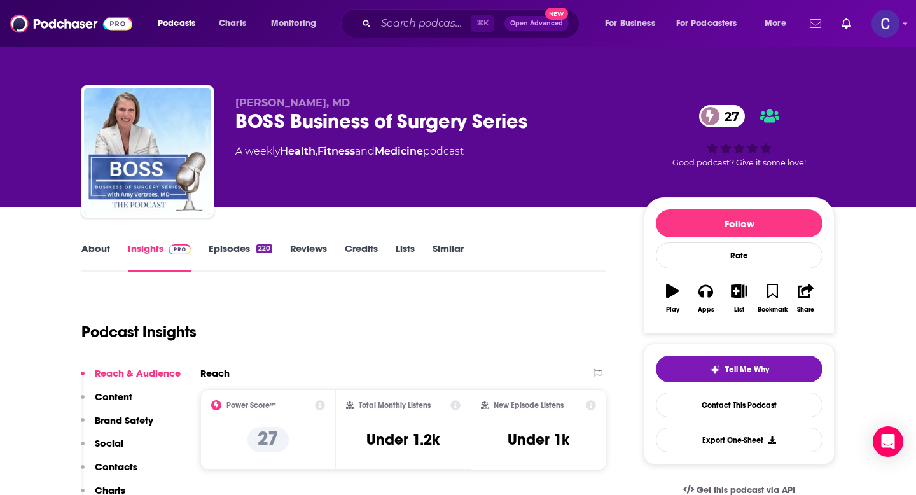
click at [98, 258] on link "About" at bounding box center [95, 256] width 29 height 29
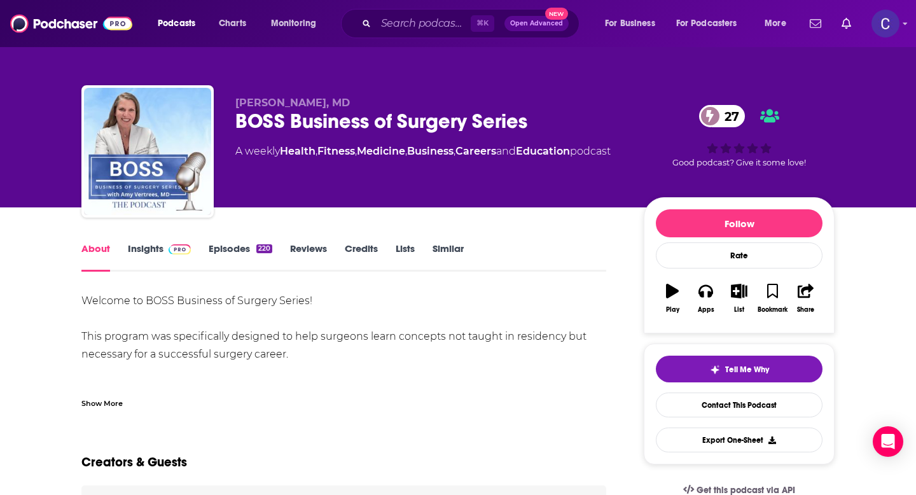
click at [114, 396] on div "Show More" at bounding box center [101, 402] width 41 height 12
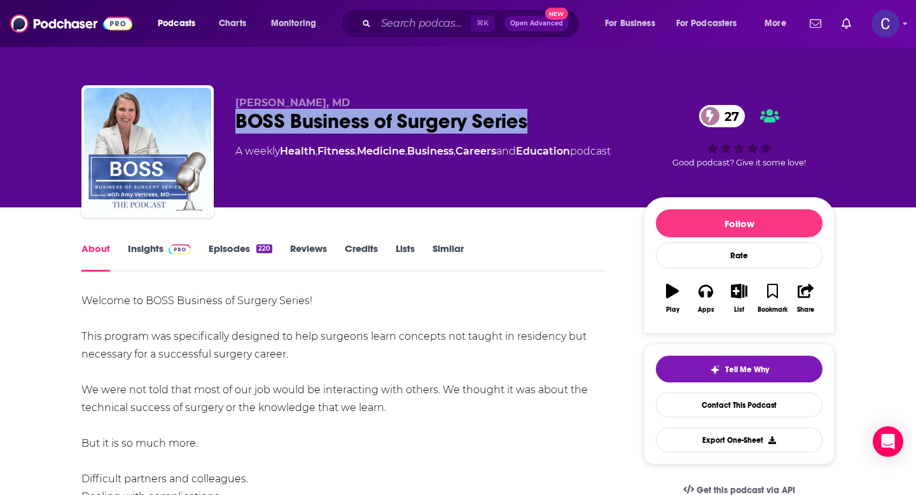
drag, startPoint x: 231, startPoint y: 123, endPoint x: 530, endPoint y: 132, distance: 298.4
click at [530, 132] on div "[PERSON_NAME], MD BOSS Business of Surgery Series 27 A weekly Health , Fitness …" at bounding box center [457, 153] width 753 height 137
copy h1 "BOSS Business of Surgery Series"
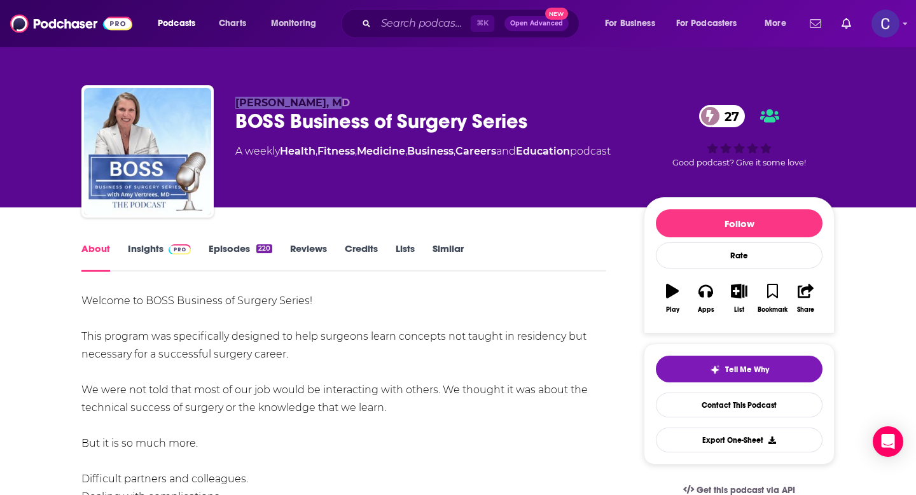
drag, startPoint x: 223, startPoint y: 98, endPoint x: 353, endPoint y: 102, distance: 129.8
click at [353, 102] on div "[PERSON_NAME], MD BOSS Business of Surgery Series 27 A weekly Health , Fitness …" at bounding box center [457, 153] width 753 height 137
copy span "[PERSON_NAME], MD"
click at [144, 261] on link "Insights" at bounding box center [159, 256] width 63 height 29
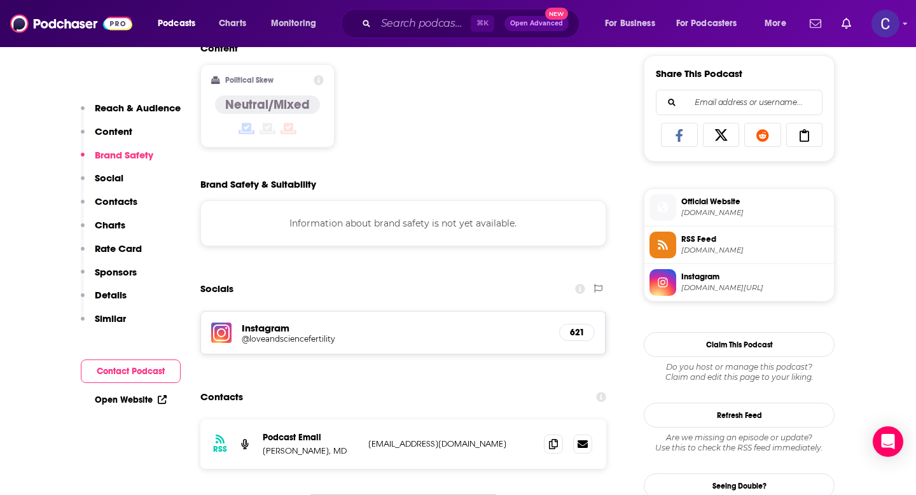
scroll to position [790, 0]
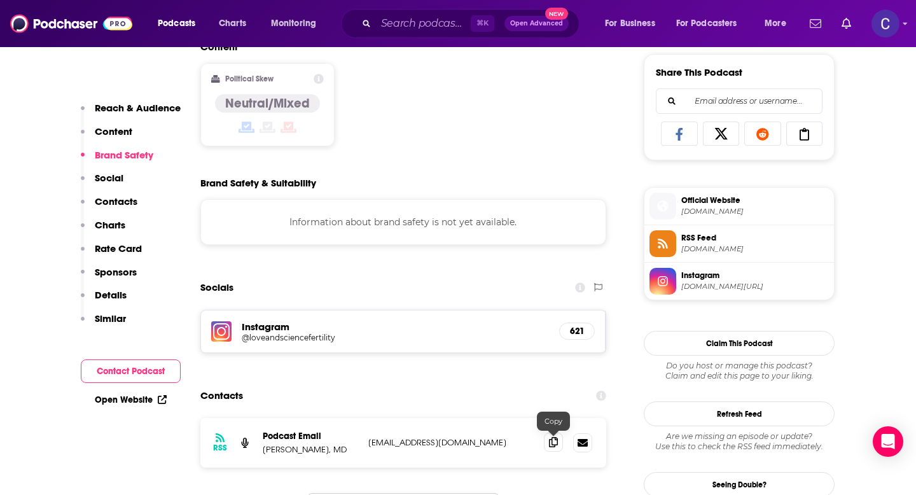
click at [546, 437] on span at bounding box center [553, 441] width 19 height 19
click at [436, 23] on input "Search podcasts, credits, & more..." at bounding box center [423, 23] width 95 height 20
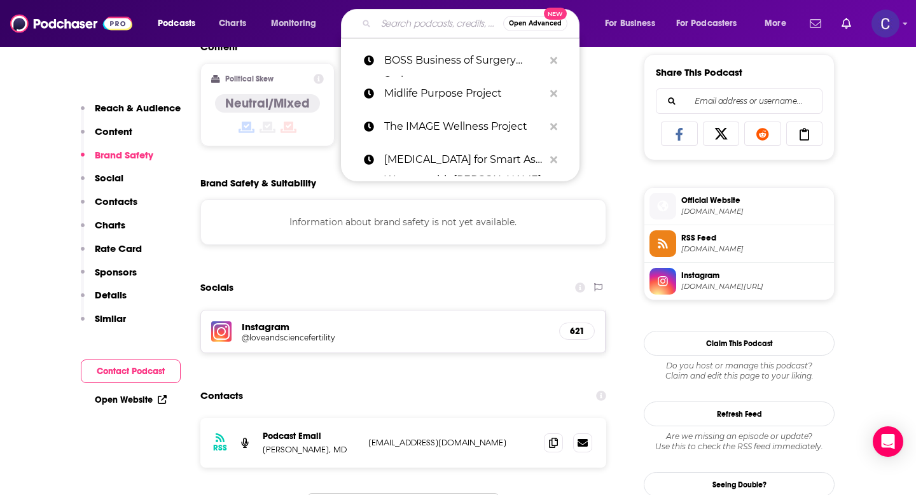
paste input "Thriving As A Physician: How to Lose Weight & Love Your Life"
type input "Thriving As A Physician: How to Lose Weight & Love Your Life"
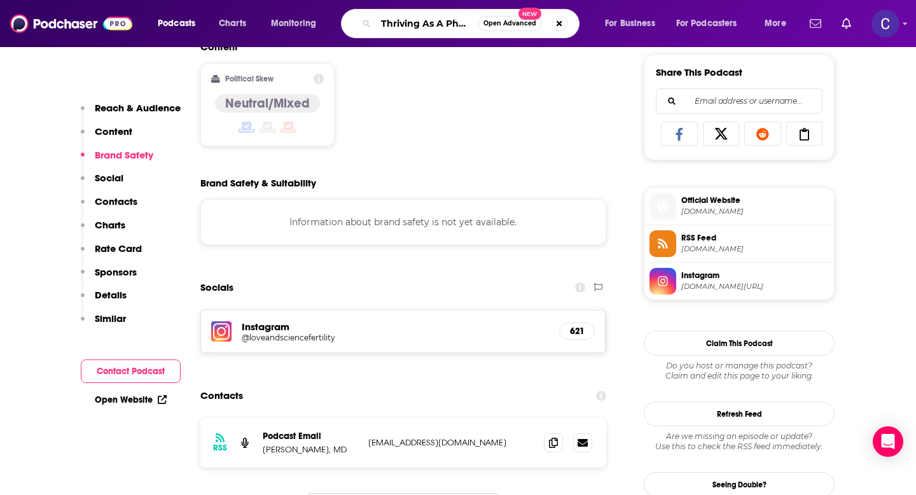
scroll to position [0, 195]
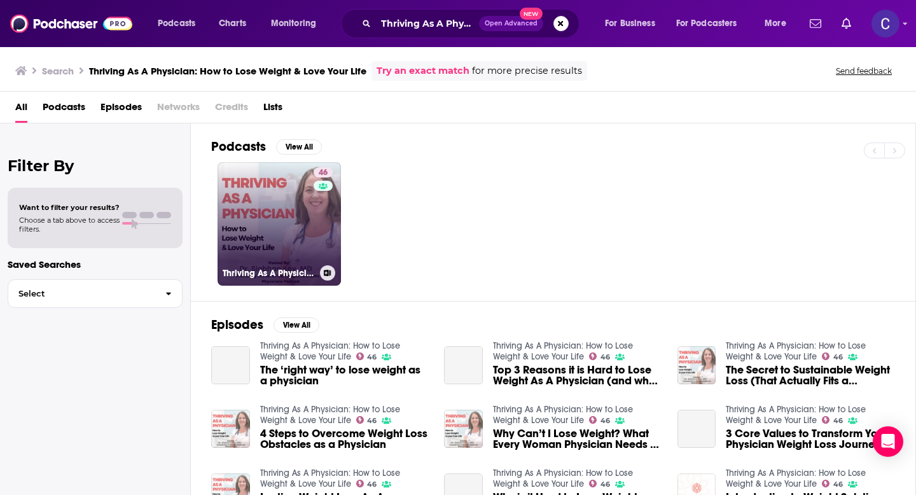
click at [289, 226] on link "46 Thriving As A Physician: How to Lose Weight & Love Your Life" at bounding box center [278, 223] width 123 height 123
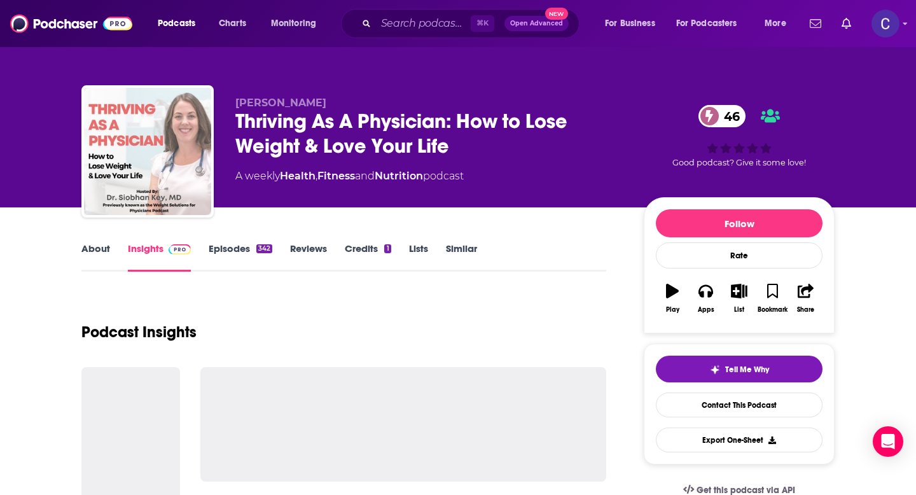
click at [93, 249] on link "About" at bounding box center [95, 256] width 29 height 29
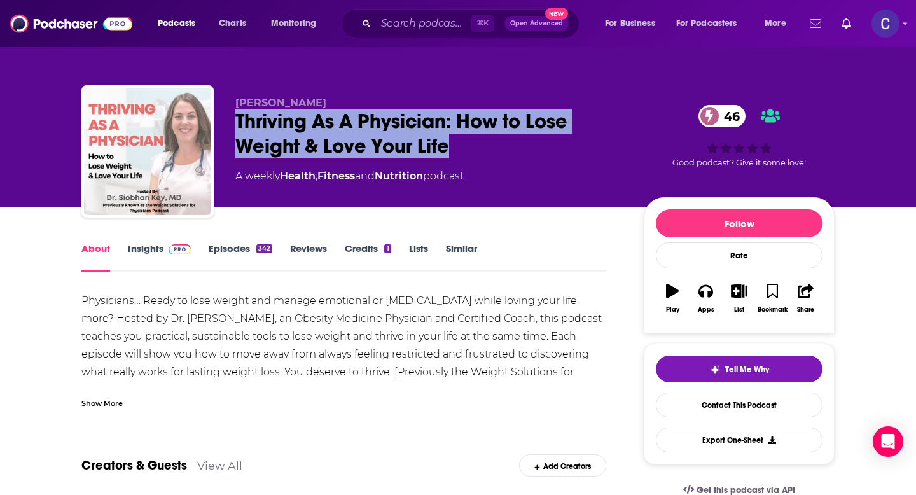
drag, startPoint x: 455, startPoint y: 153, endPoint x: 235, endPoint y: 119, distance: 222.6
click at [235, 119] on div "[PERSON_NAME] Key Thriving As A Physician: How to Lose Weight & Love Your Life …" at bounding box center [457, 153] width 753 height 137
copy h1 "Thriving As A Physician: How to Lose Weight & Love Your Life"
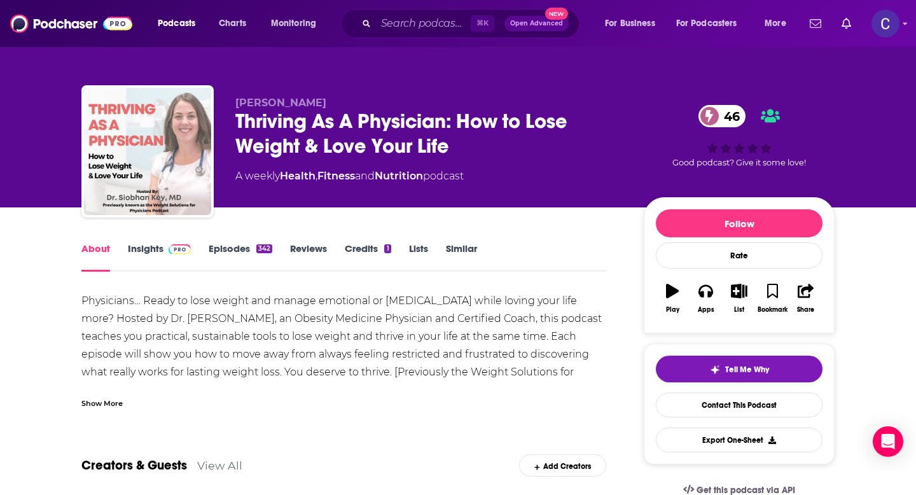
drag, startPoint x: 234, startPoint y: 95, endPoint x: 353, endPoint y: 95, distance: 118.9
click at [353, 95] on div "[PERSON_NAME] Key Thriving As A Physician: How to Lose Weight & Love Your Life …" at bounding box center [457, 153] width 753 height 137
drag, startPoint x: 345, startPoint y: 99, endPoint x: 222, endPoint y: 99, distance: 122.7
click at [222, 99] on div "[PERSON_NAME] Key Thriving As A Physician: How to Lose Weight & Love Your Life …" at bounding box center [457, 153] width 753 height 137
click at [142, 248] on link "Insights" at bounding box center [159, 256] width 63 height 29
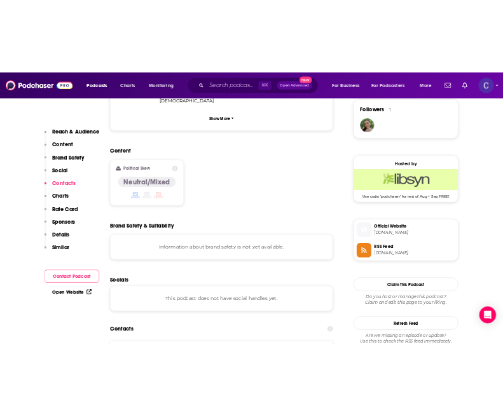
scroll to position [1134, 0]
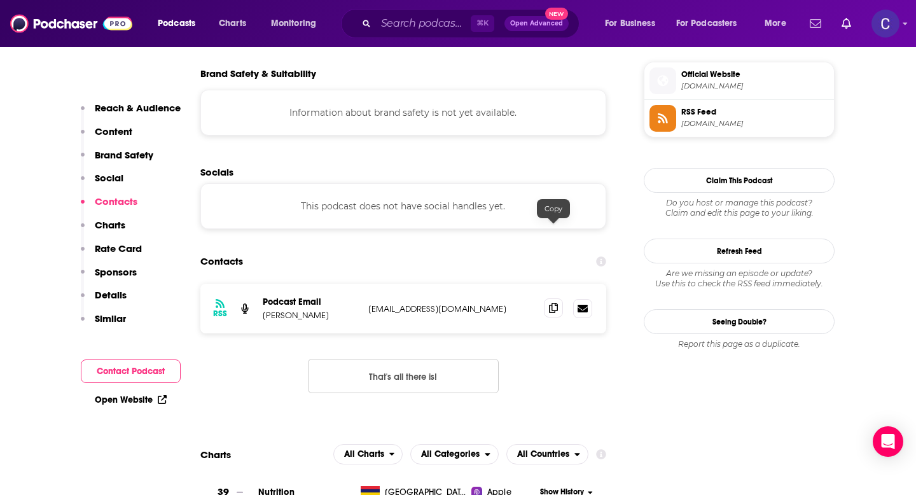
click at [555, 303] on icon at bounding box center [553, 308] width 9 height 10
click at [376, 22] on input "Search podcasts, credits, & more..." at bounding box center [423, 23] width 95 height 20
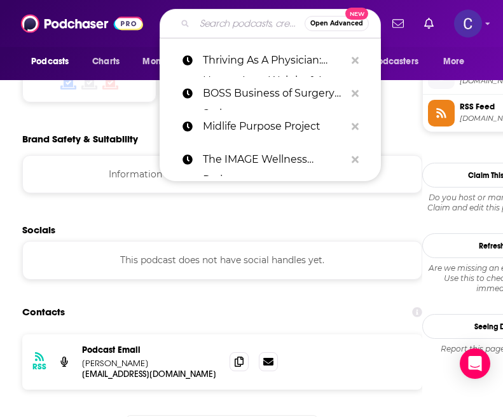
paste input "AND/BOTH Podcast"
type input "AND/BOTH Podcast"
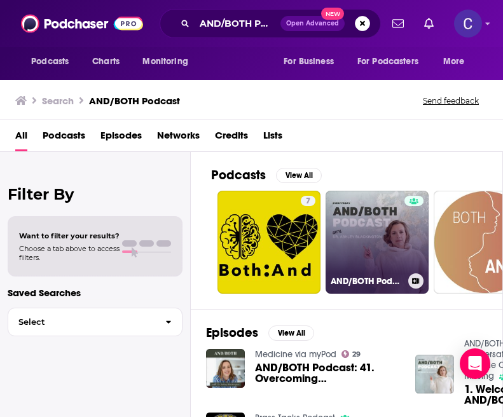
click at [379, 252] on link "AND/BOTH Podcast - Real Conversations, Shared Experiences, and the Community Yo…" at bounding box center [377, 242] width 103 height 103
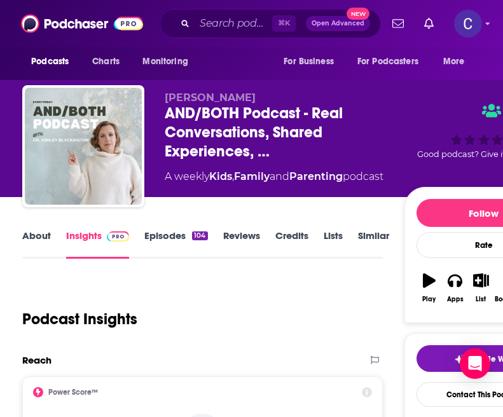
click at [38, 233] on link "About" at bounding box center [36, 244] width 29 height 29
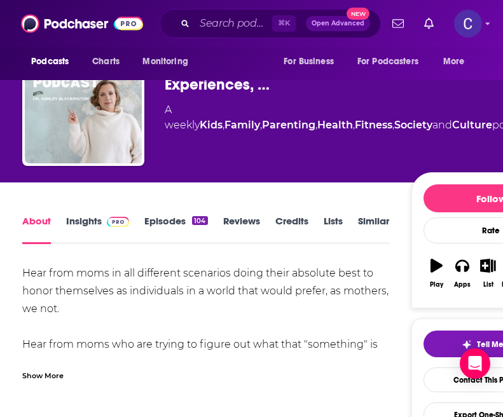
scroll to position [58, 0]
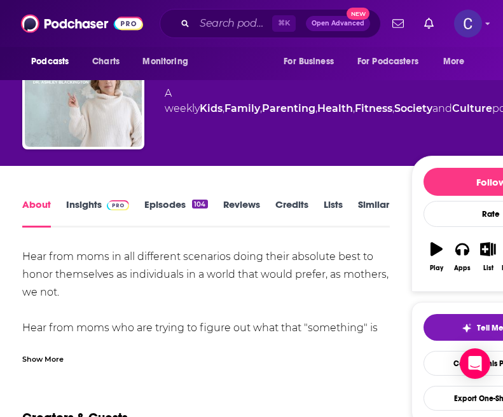
click at [57, 352] on div "Show More" at bounding box center [42, 358] width 41 height 12
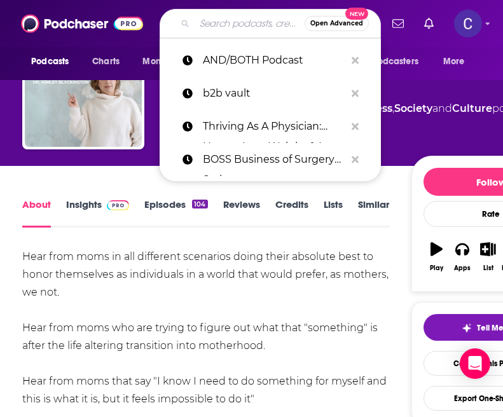
click at [234, 26] on input "Search podcasts, credits, & more..." at bounding box center [250, 23] width 110 height 20
paste input "Feet on the Grass"
type input "Feet on the Grass"
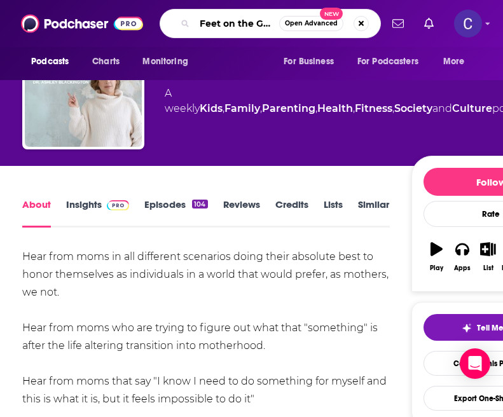
scroll to position [0, 8]
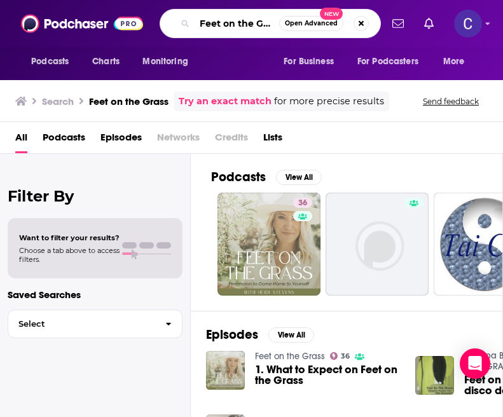
drag, startPoint x: 199, startPoint y: 24, endPoint x: 302, endPoint y: 37, distance: 103.9
click at [302, 37] on div "Feet on the Grass Open Advanced New" at bounding box center [270, 23] width 221 height 29
paste input "The Productivity Sweet Spot"
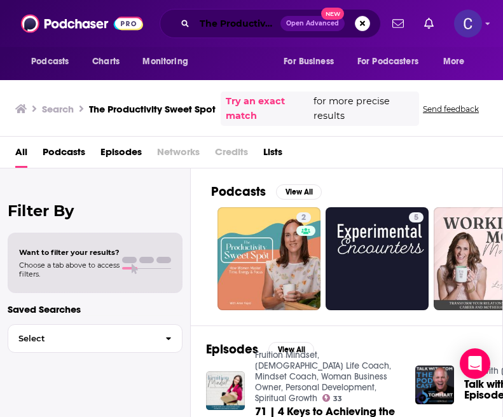
click at [206, 20] on input "The Productivity Sweet Spot" at bounding box center [238, 23] width 86 height 20
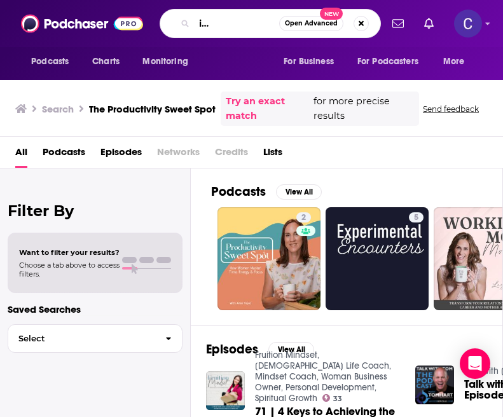
drag, startPoint x: 201, startPoint y: 24, endPoint x: 429, endPoint y: 26, distance: 227.7
click at [429, 26] on div "Podcasts Charts Monitoring The Productivity Sweet Spot Open Advanced New For Bu…" at bounding box center [251, 23] width 503 height 47
paste input "Feeling Lighter Podc"
type input "The Feeling Lighter Podc"
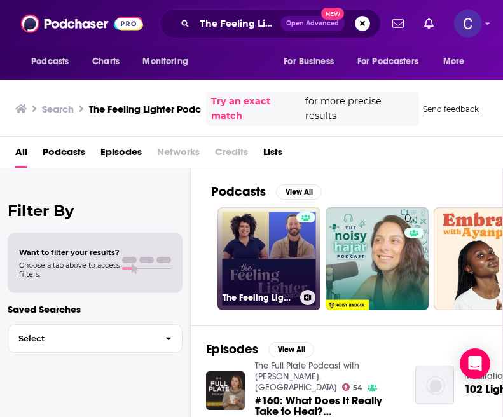
click at [263, 242] on link "The Feeling Lighter Podcast" at bounding box center [268, 258] width 103 height 103
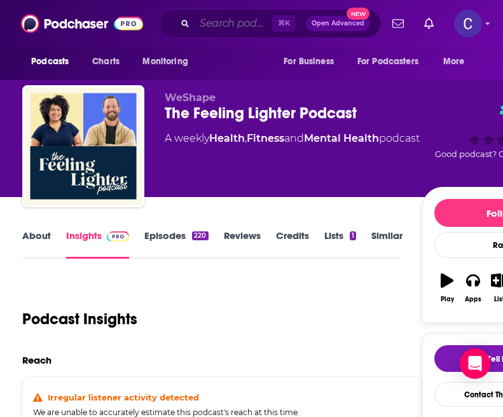
click at [215, 18] on input "Search podcasts, credits, & more..." at bounding box center [234, 23] width 78 height 20
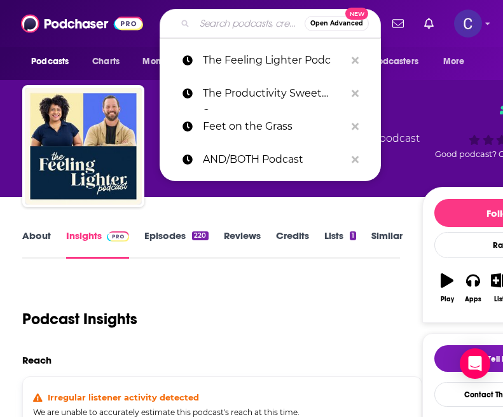
paste input "Beautiful Behavior"
type input "Beautiful Behavior"
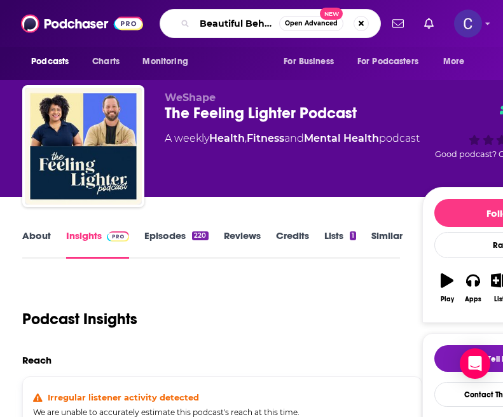
scroll to position [0, 13]
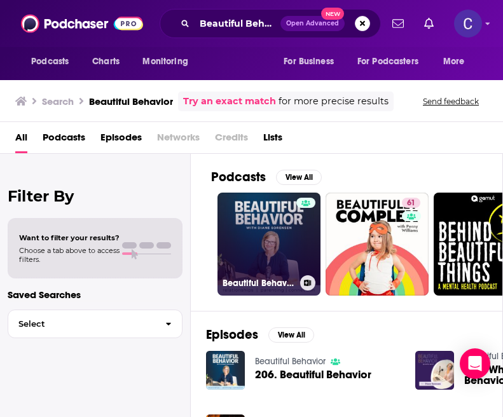
click at [264, 218] on link "Beautiful Behavior" at bounding box center [268, 244] width 103 height 103
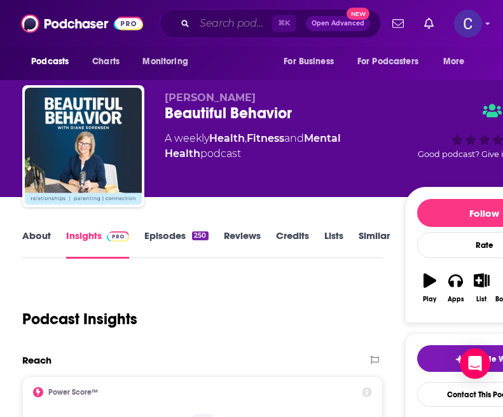
click at [217, 23] on input "Search podcasts, credits, & more..." at bounding box center [234, 23] width 78 height 20
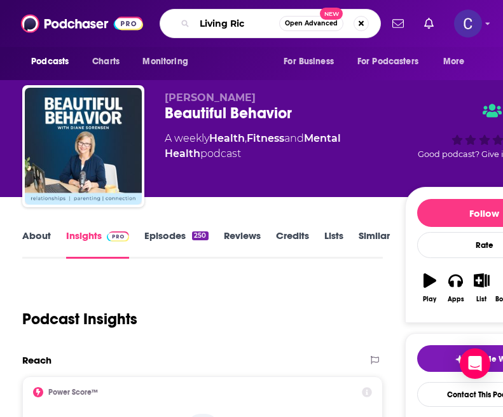
type input "Living Rich"
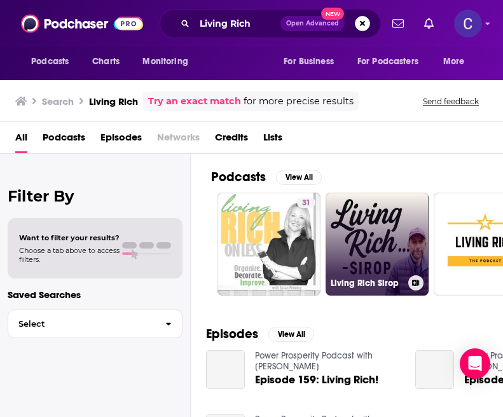
click at [371, 251] on link "Living Rich Sirop" at bounding box center [377, 244] width 103 height 103
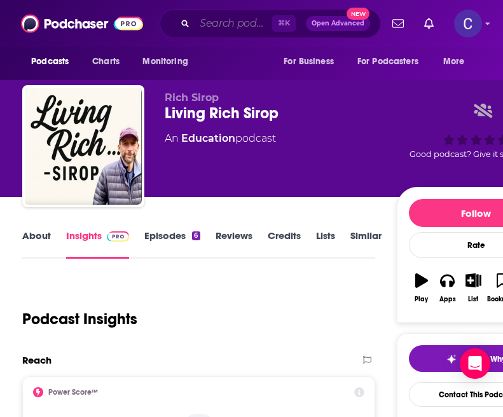
click at [238, 29] on input "Search podcasts, credits, & more..." at bounding box center [234, 23] width 78 height 20
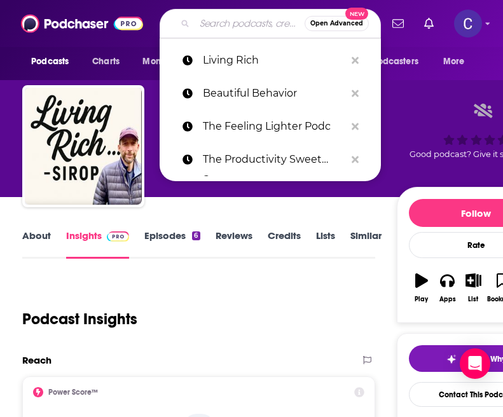
paste input "The Art Of Imperfect Adulting"
type input "The Art Of Imperfect Adulting"
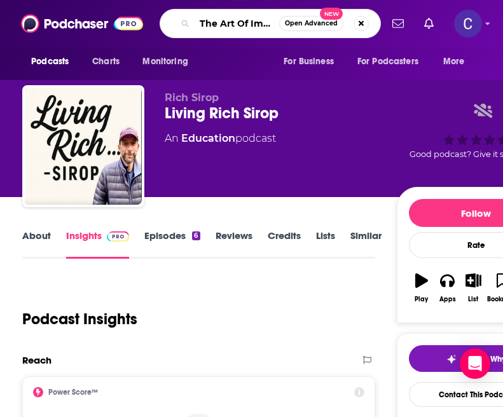
scroll to position [0, 66]
